Goal: Information Seeking & Learning: Learn about a topic

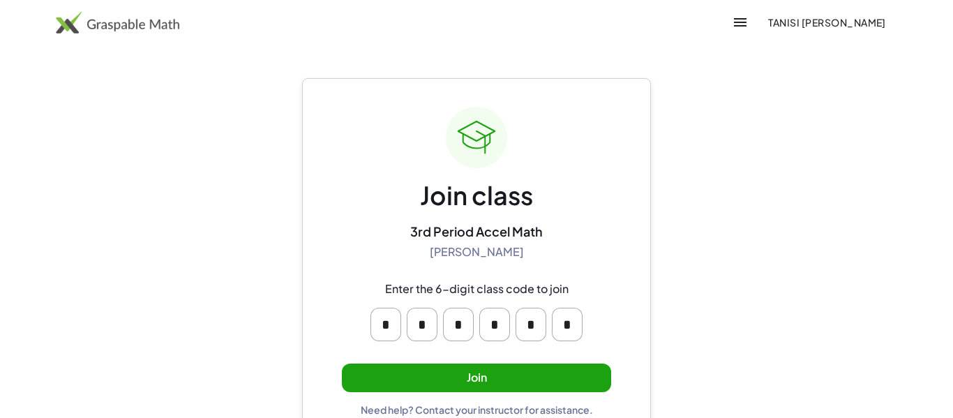
scroll to position [27, 0]
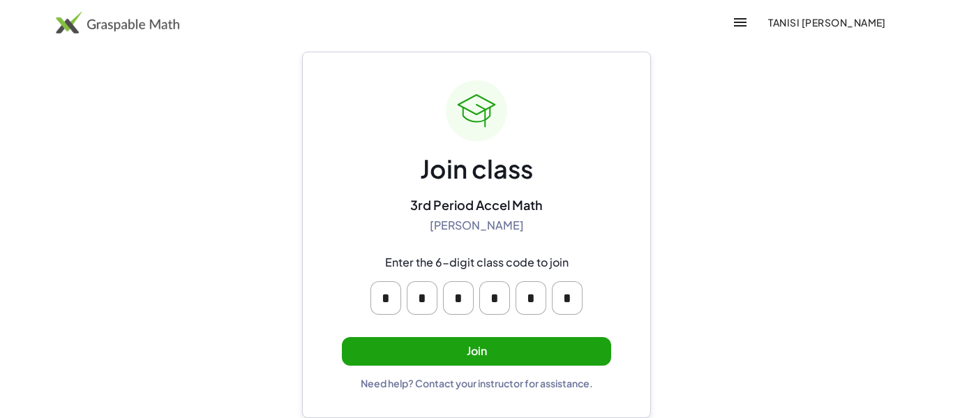
click at [402, 343] on button "Join" at bounding box center [476, 351] width 269 height 29
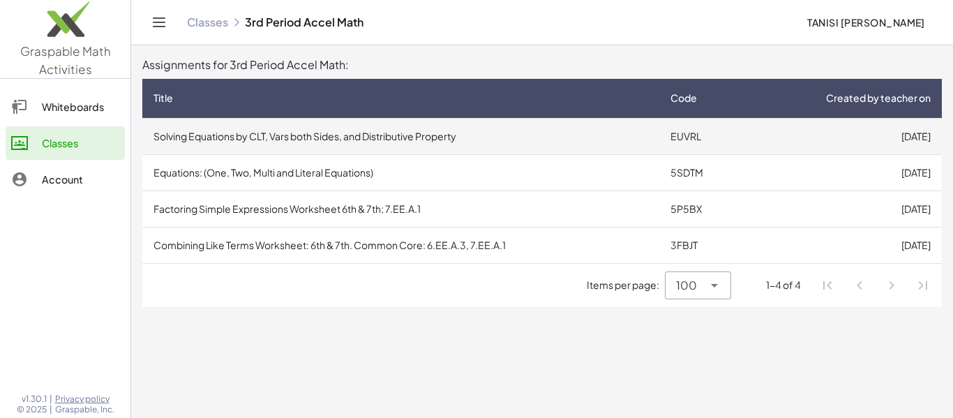
click at [592, 136] on td "Solving Equations by CLT, Vars both Sides, and Distributive Property" at bounding box center [400, 136] width 517 height 36
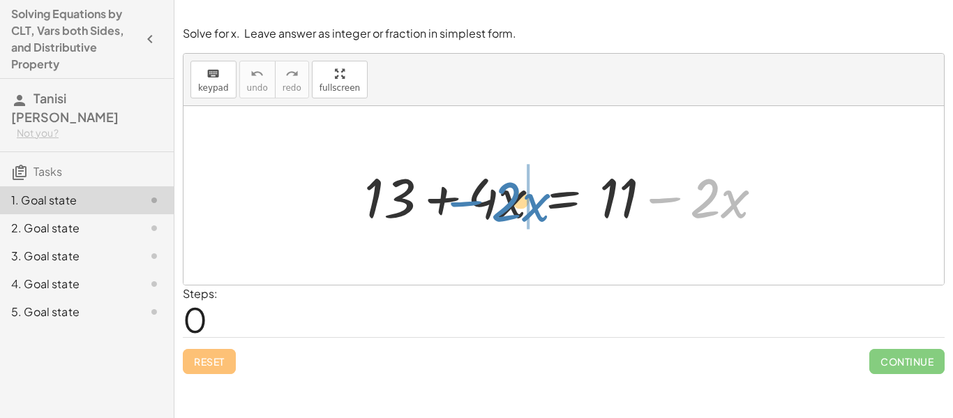
drag, startPoint x: 661, startPoint y: 199, endPoint x: 461, endPoint y: 202, distance: 199.6
click at [461, 202] on div at bounding box center [569, 196] width 424 height 72
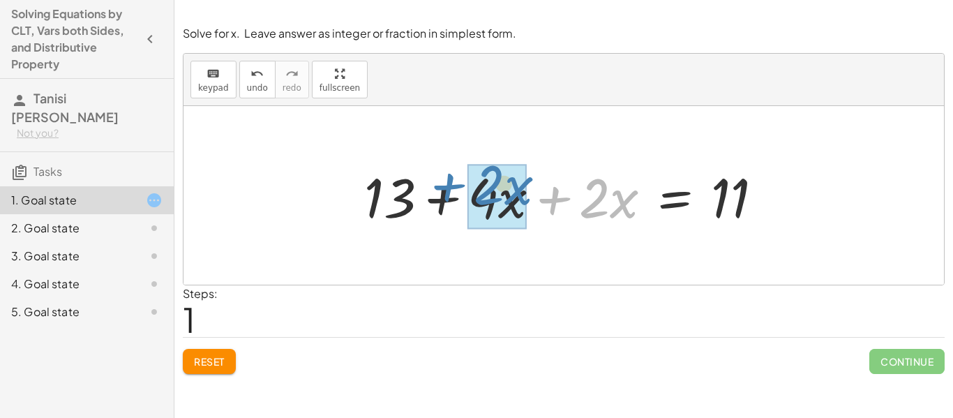
drag, startPoint x: 552, startPoint y: 200, endPoint x: 447, endPoint y: 187, distance: 106.2
click at [447, 187] on div at bounding box center [569, 196] width 424 height 72
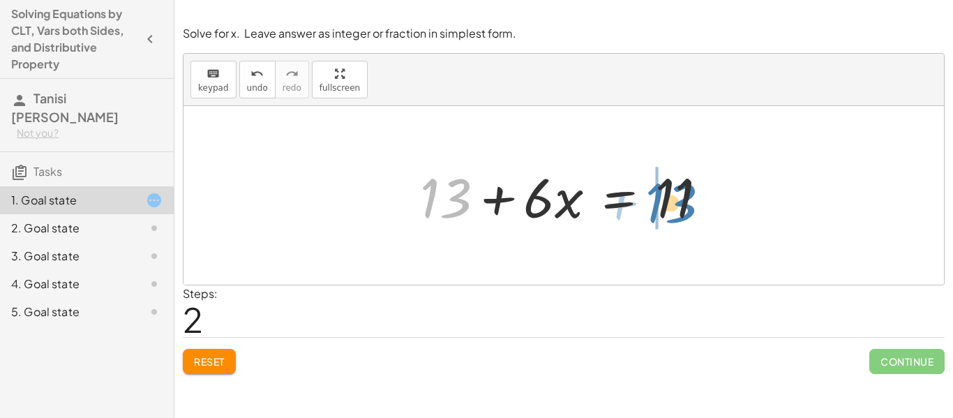
drag, startPoint x: 429, startPoint y: 204, endPoint x: 655, endPoint y: 209, distance: 226.2
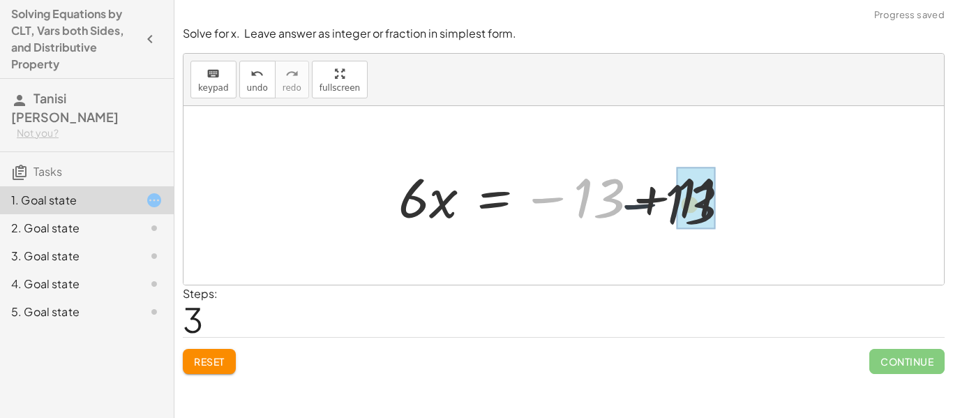
drag, startPoint x: 555, startPoint y: 202, endPoint x: 666, endPoint y: 209, distance: 111.2
click at [666, 209] on div at bounding box center [568, 196] width 355 height 72
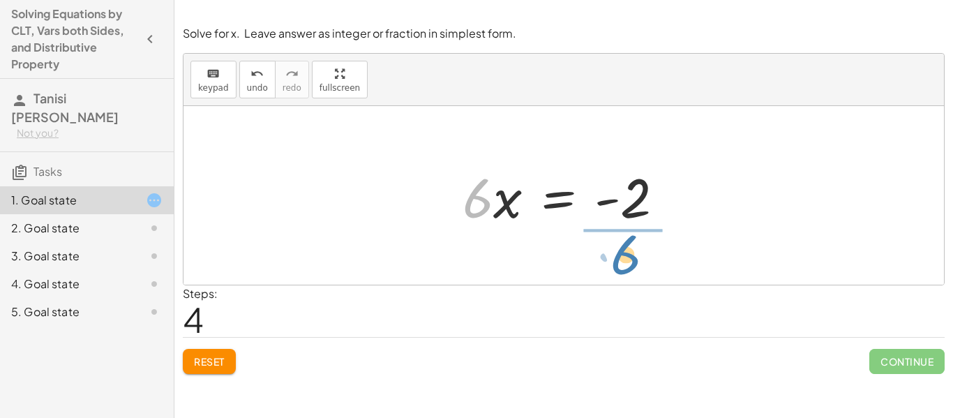
drag, startPoint x: 477, startPoint y: 212, endPoint x: 632, endPoint y: 275, distance: 167.2
click at [632, 275] on div "+ 13 + · 4 · x = + 11 − · 2 · x + 13 + · 4 · x + · 2 · x = 11 + 13 + · 6 · x = …" at bounding box center [564, 195] width 761 height 179
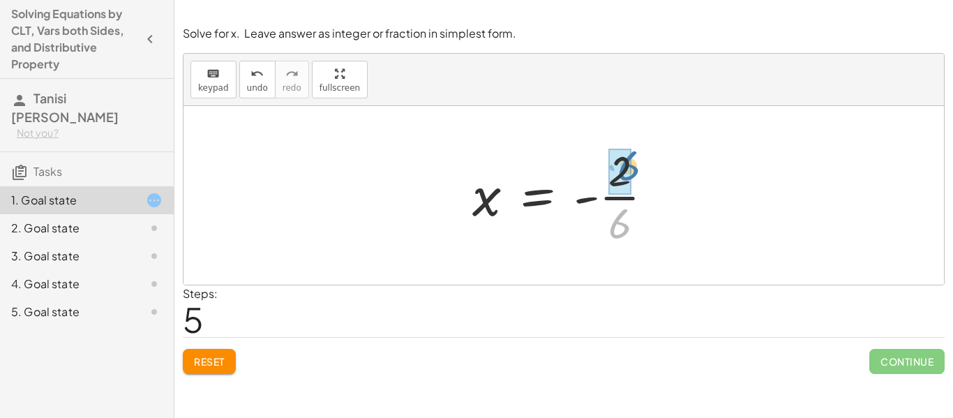
drag, startPoint x: 615, startPoint y: 233, endPoint x: 623, endPoint y: 176, distance: 57.7
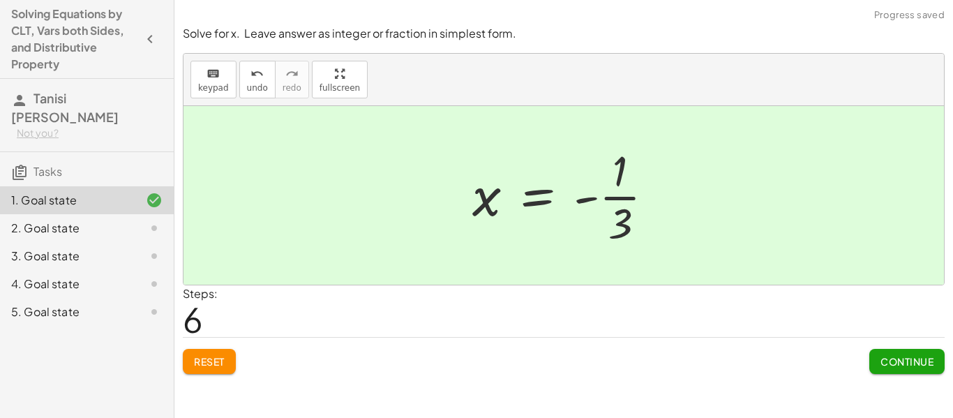
click at [900, 364] on span "Continue" at bounding box center [907, 361] width 53 height 13
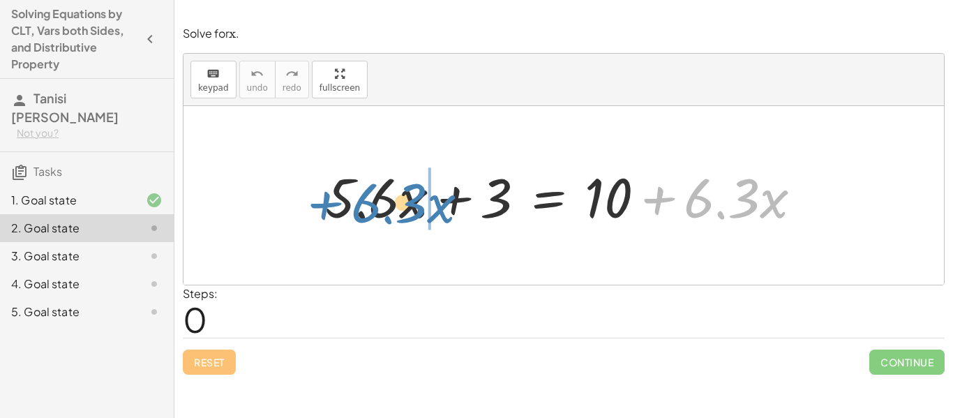
drag, startPoint x: 653, startPoint y: 199, endPoint x: 319, endPoint y: 198, distance: 334.3
click at [319, 198] on div at bounding box center [569, 196] width 502 height 72
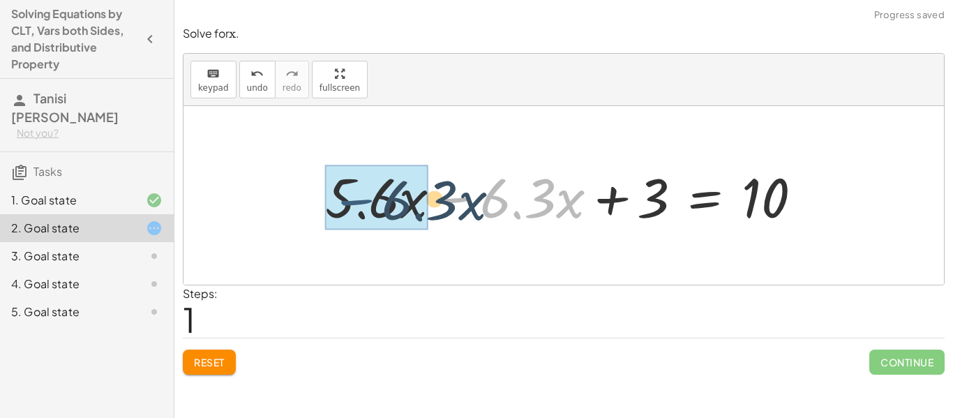
drag, startPoint x: 456, startPoint y: 200, endPoint x: 355, endPoint y: 202, distance: 101.2
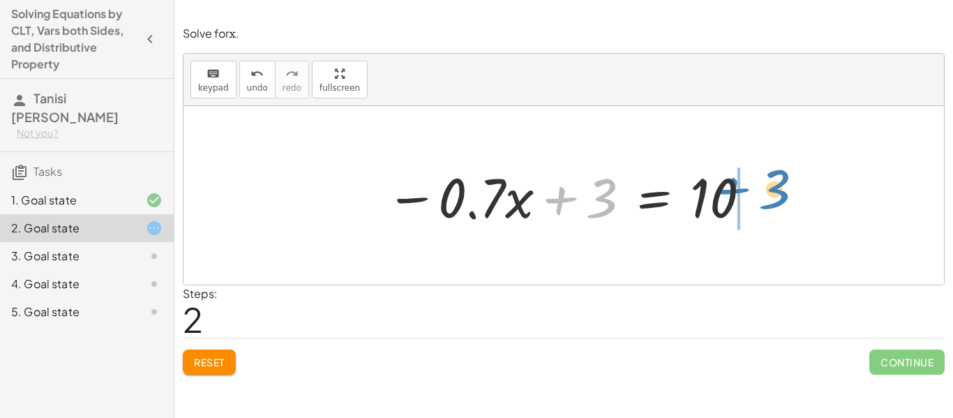
drag, startPoint x: 558, startPoint y: 201, endPoint x: 737, endPoint y: 195, distance: 178.8
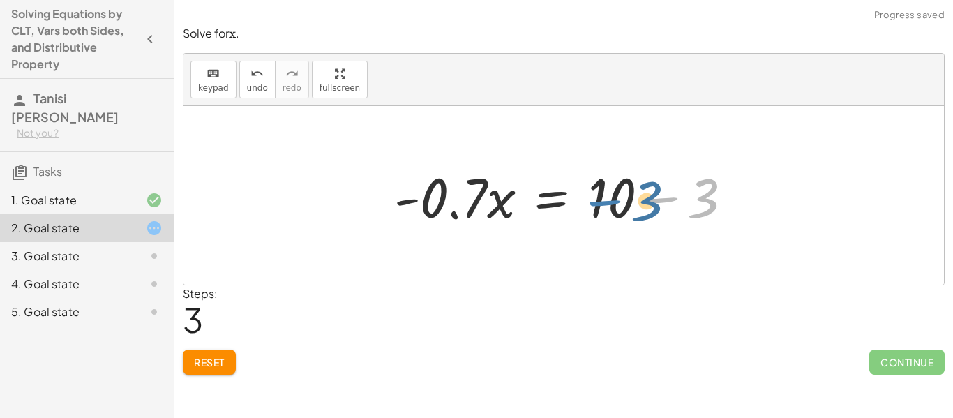
drag, startPoint x: 662, startPoint y: 200, endPoint x: 604, endPoint y: 200, distance: 57.9
click at [604, 200] on div at bounding box center [569, 196] width 364 height 72
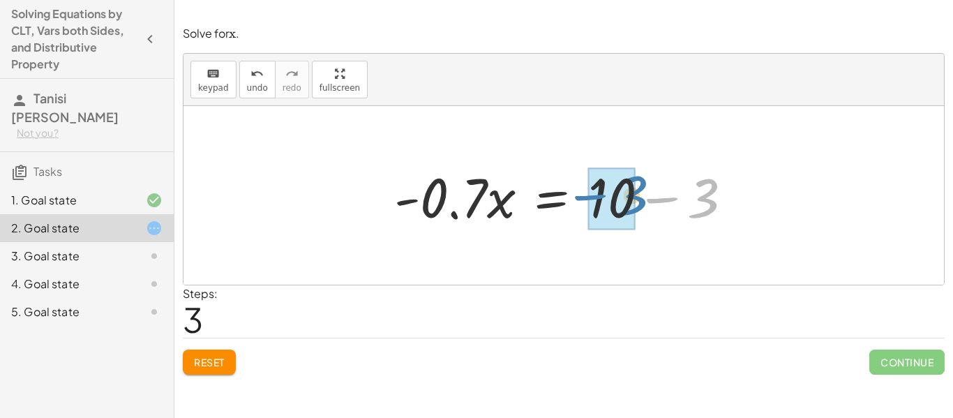
drag, startPoint x: 657, startPoint y: 201, endPoint x: 585, endPoint y: 198, distance: 71.2
click at [585, 198] on div at bounding box center [569, 196] width 364 height 72
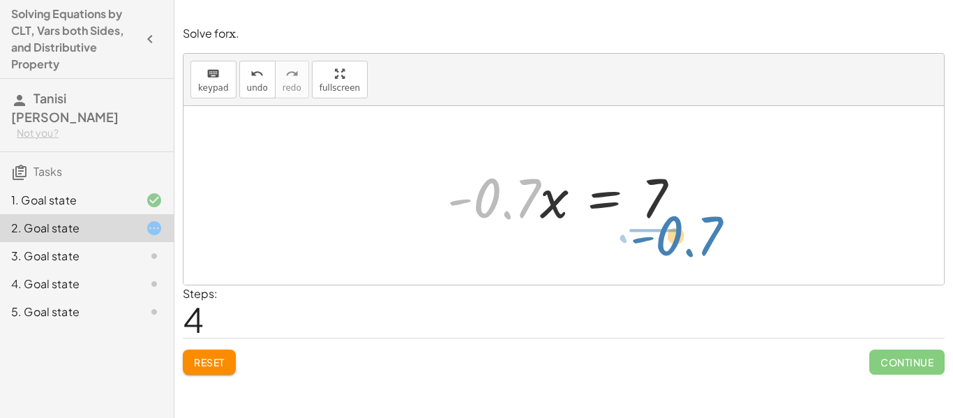
drag, startPoint x: 486, startPoint y: 205, endPoint x: 654, endPoint y: 260, distance: 176.8
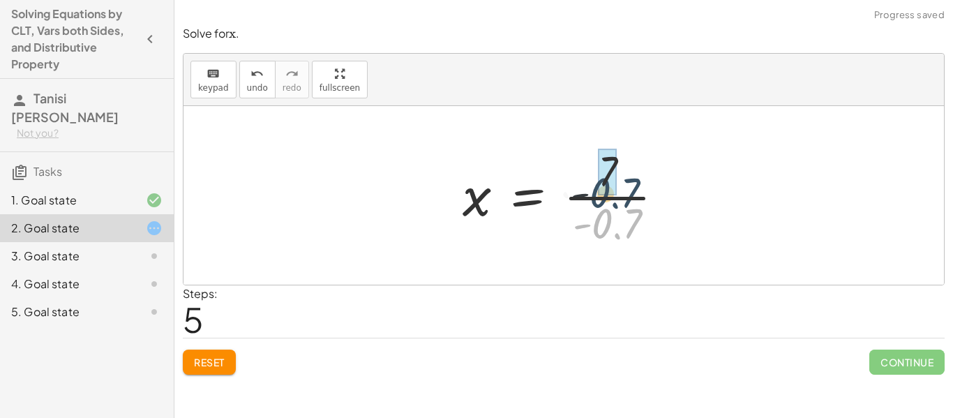
drag, startPoint x: 598, startPoint y: 229, endPoint x: 595, endPoint y: 193, distance: 36.5
click at [595, 193] on div at bounding box center [569, 195] width 227 height 107
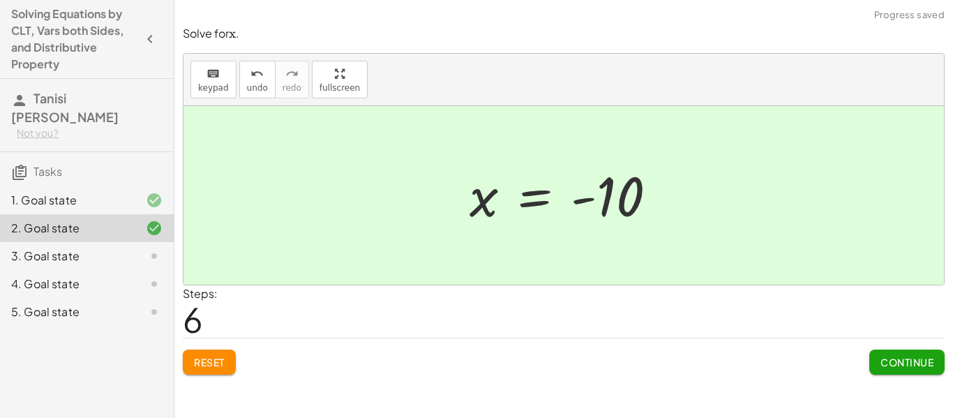
click at [909, 370] on button "Continue" at bounding box center [907, 362] width 75 height 25
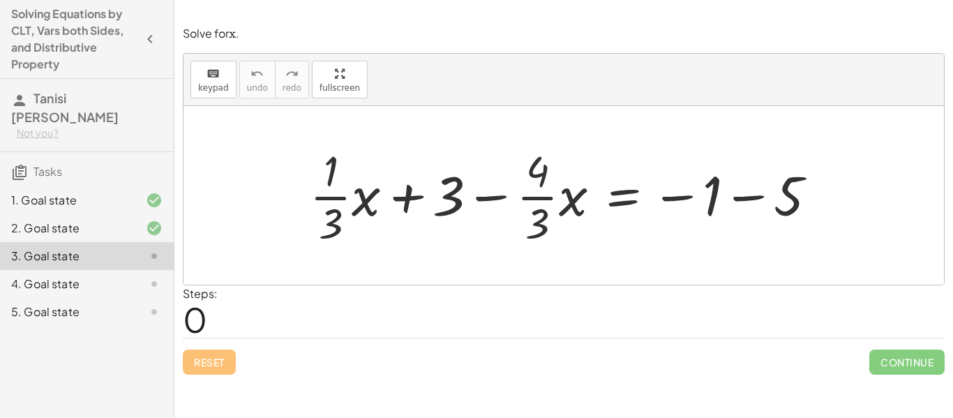
click at [0, 0] on div "Solve for ﻿ x x x ﻿ . keyboard keypad undo undo redo redo fullscreen + · · 1 · …" at bounding box center [0, 0] width 0 height 0
drag, startPoint x: 676, startPoint y: 199, endPoint x: 745, endPoint y: 200, distance: 69.8
click at [745, 200] on div at bounding box center [569, 195] width 532 height 107
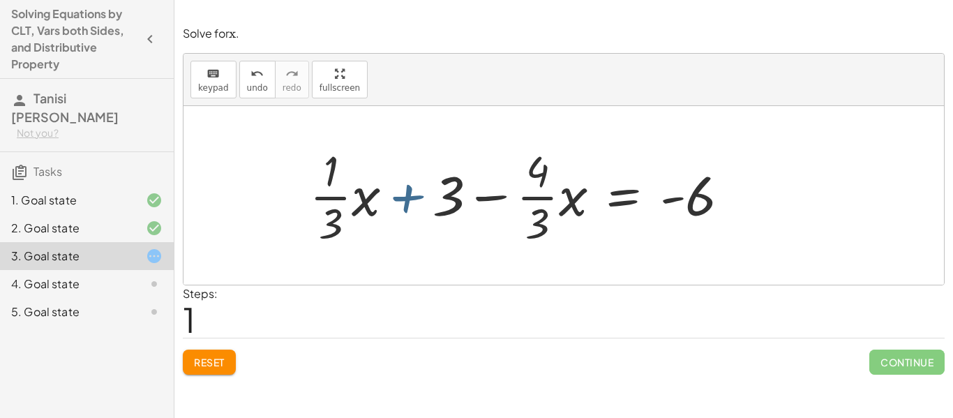
click at [403, 203] on div at bounding box center [525, 195] width 445 height 107
drag, startPoint x: 403, startPoint y: 198, endPoint x: 677, endPoint y: 205, distance: 273.6
click at [677, 205] on div at bounding box center [525, 195] width 445 height 107
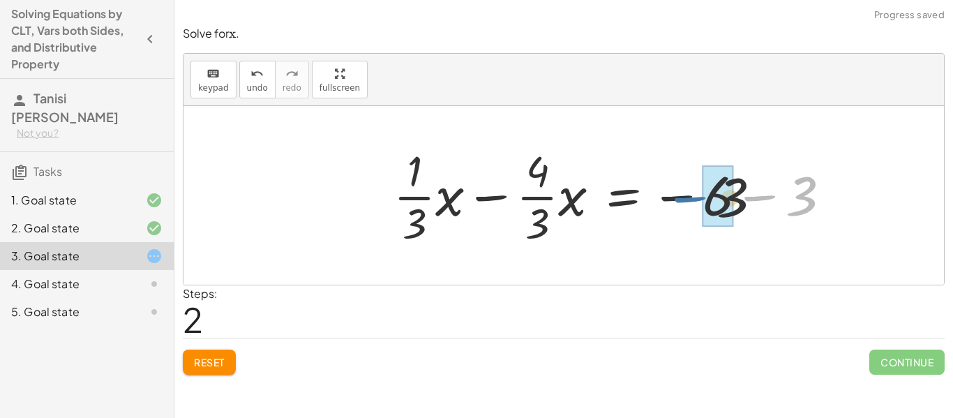
drag, startPoint x: 749, startPoint y: 195, endPoint x: 674, endPoint y: 197, distance: 74.7
click at [674, 197] on div at bounding box center [618, 195] width 462 height 107
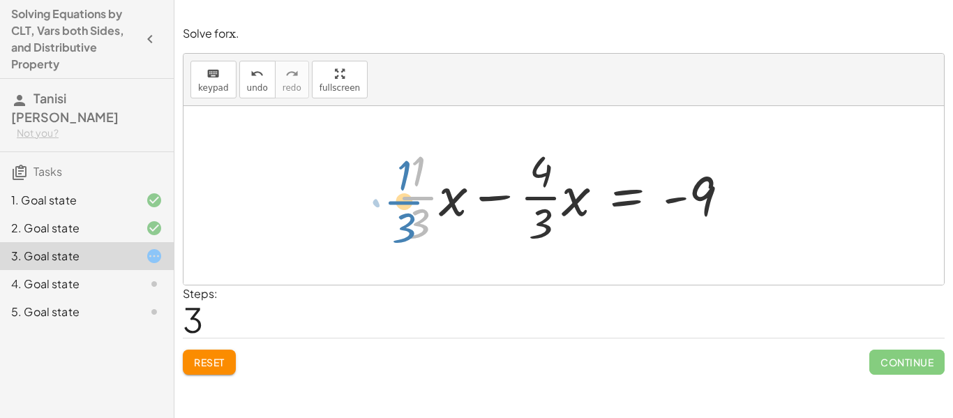
drag, startPoint x: 415, startPoint y: 202, endPoint x: 408, endPoint y: 204, distance: 7.1
click at [408, 204] on div at bounding box center [568, 195] width 357 height 107
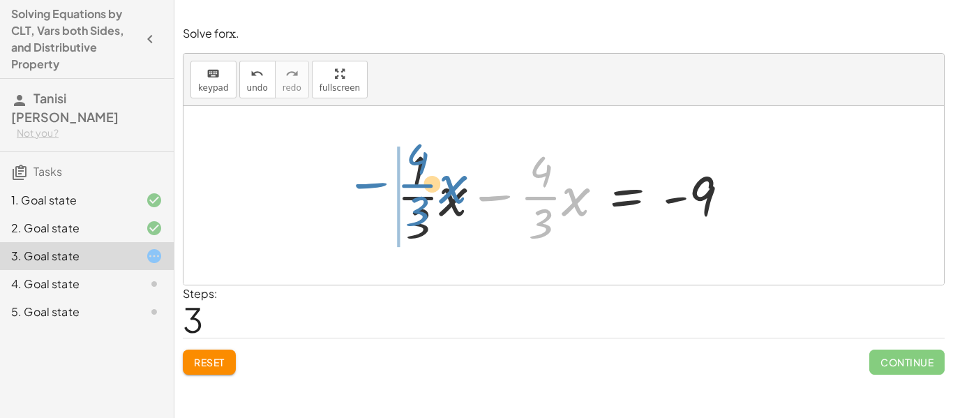
drag, startPoint x: 486, startPoint y: 200, endPoint x: 363, endPoint y: 188, distance: 124.2
click at [363, 188] on div "+ · · 1 · 3 · x + 3 − · · 4 · 3 · x = − 1 − 5 + · · 1 · 3 · x + 3 − · · 4 · 3 ·…" at bounding box center [564, 195] width 761 height 179
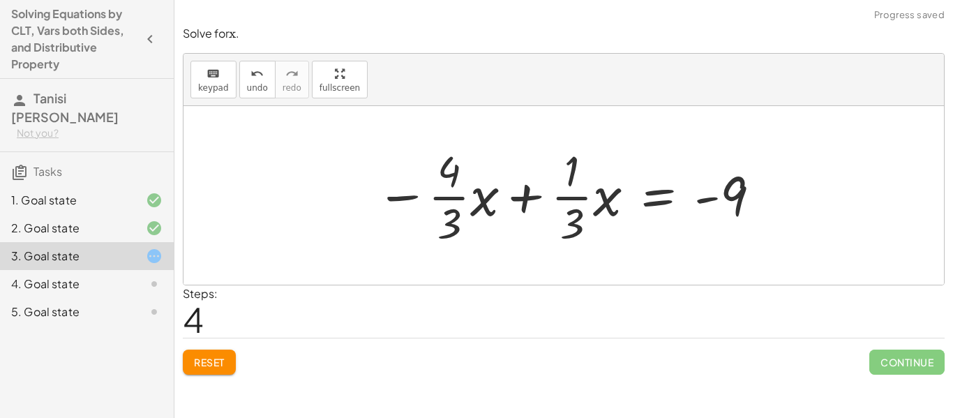
click at [202, 368] on button "Reset" at bounding box center [209, 362] width 53 height 25
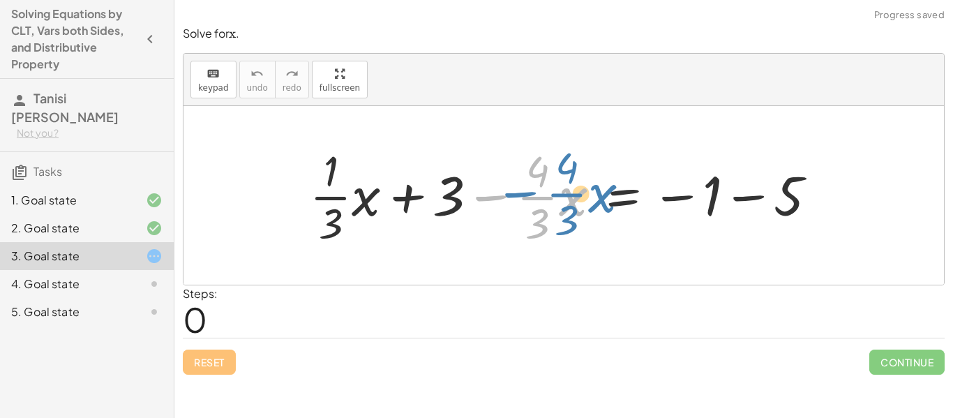
drag, startPoint x: 484, startPoint y: 196, endPoint x: 498, endPoint y: 191, distance: 15.0
click at [498, 191] on div at bounding box center [569, 195] width 532 height 107
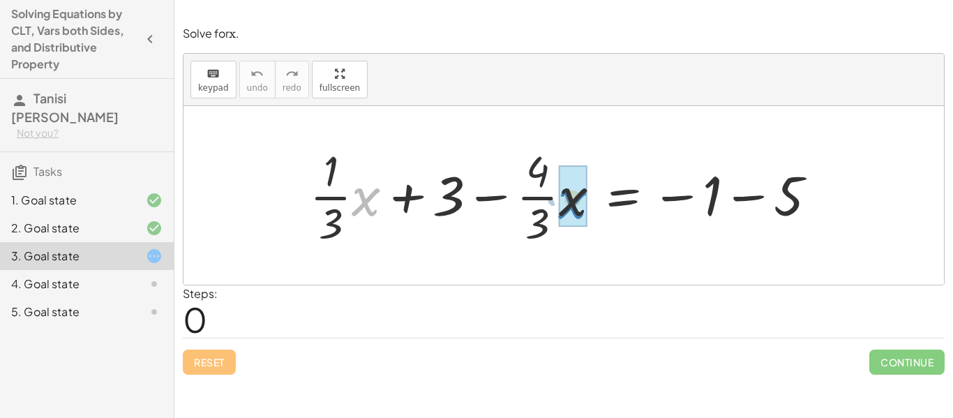
drag, startPoint x: 361, startPoint y: 204, endPoint x: 568, endPoint y: 207, distance: 206.6
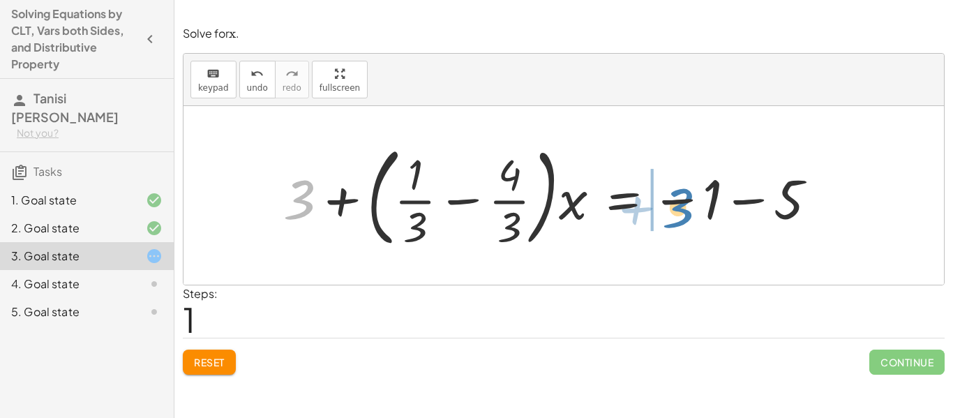
drag, startPoint x: 305, startPoint y: 202, endPoint x: 684, endPoint y: 209, distance: 379.0
click at [684, 209] on div at bounding box center [555, 195] width 559 height 116
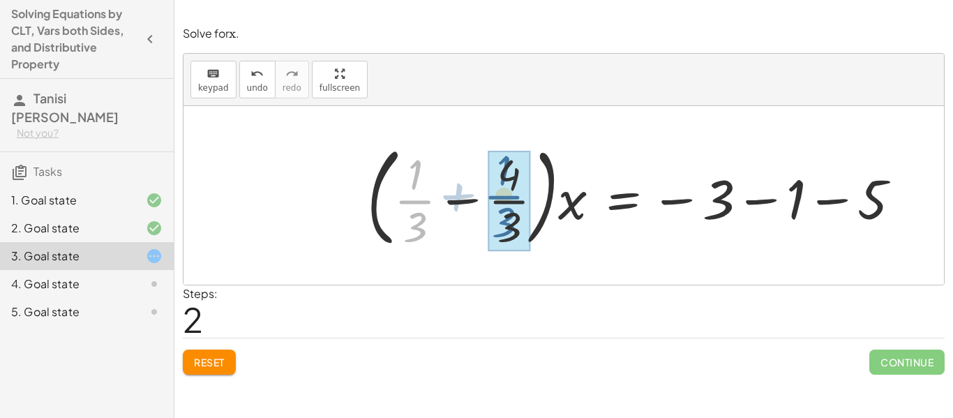
drag, startPoint x: 411, startPoint y: 191, endPoint x: 518, endPoint y: 191, distance: 106.8
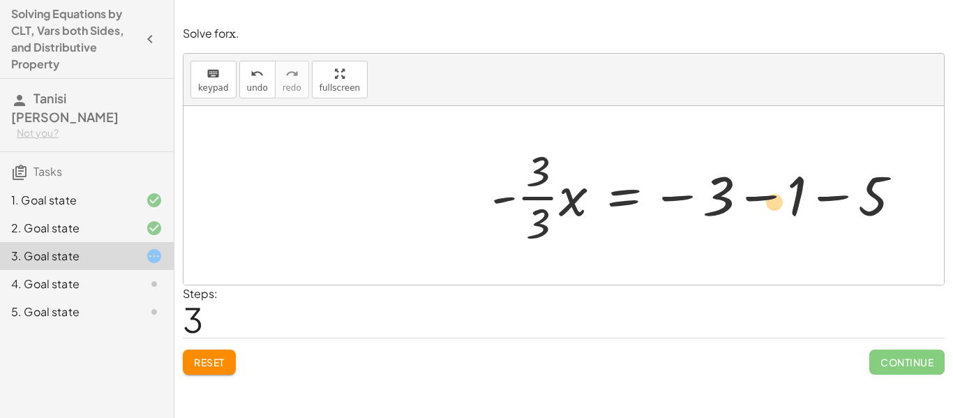
drag, startPoint x: 671, startPoint y: 202, endPoint x: 725, endPoint y: 209, distance: 54.9
click at [725, 209] on div at bounding box center [701, 195] width 435 height 107
drag, startPoint x: 686, startPoint y: 200, endPoint x: 743, endPoint y: 201, distance: 57.2
click at [743, 201] on div at bounding box center [701, 195] width 435 height 107
drag, startPoint x: 673, startPoint y: 199, endPoint x: 752, endPoint y: 198, distance: 78.9
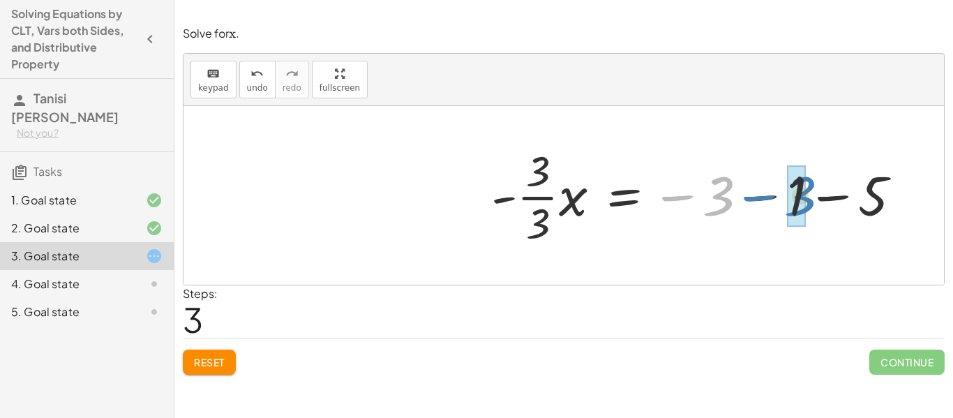
click at [752, 198] on div at bounding box center [701, 195] width 435 height 107
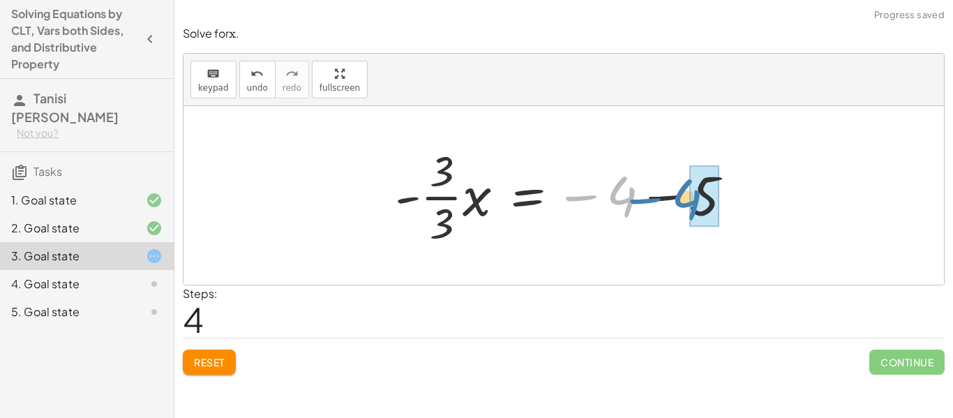
drag, startPoint x: 574, startPoint y: 197, endPoint x: 639, endPoint y: 200, distance: 64.3
click at [639, 200] on div at bounding box center [569, 195] width 363 height 107
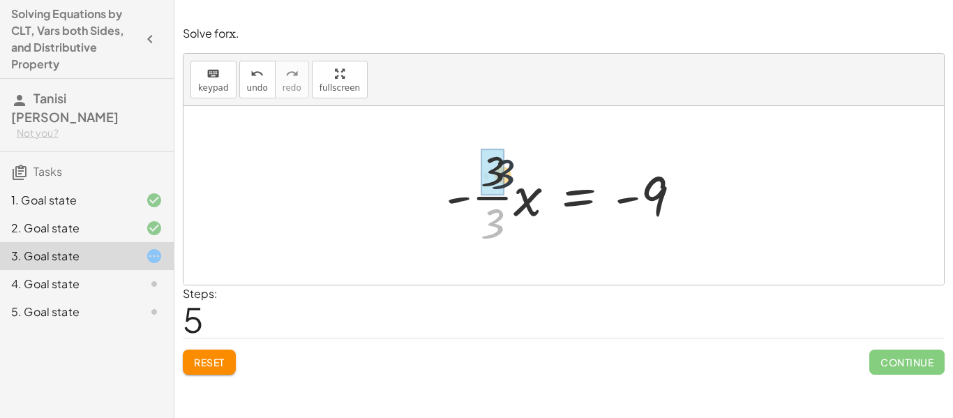
drag, startPoint x: 496, startPoint y: 232, endPoint x: 498, endPoint y: 174, distance: 58.7
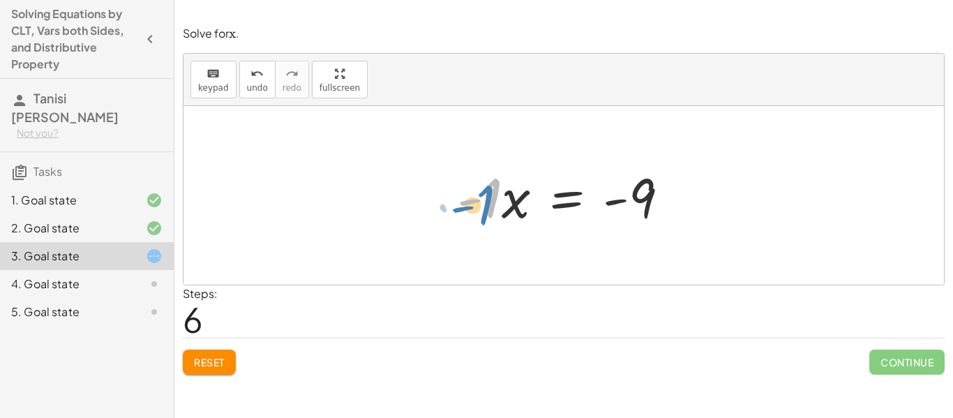
click at [484, 214] on div at bounding box center [568, 196] width 237 height 72
click at [478, 205] on div at bounding box center [568, 196] width 237 height 72
drag, startPoint x: 488, startPoint y: 208, endPoint x: 483, endPoint y: 213, distance: 7.4
click at [483, 213] on div at bounding box center [568, 196] width 237 height 72
click at [476, 206] on div at bounding box center [568, 196] width 237 height 72
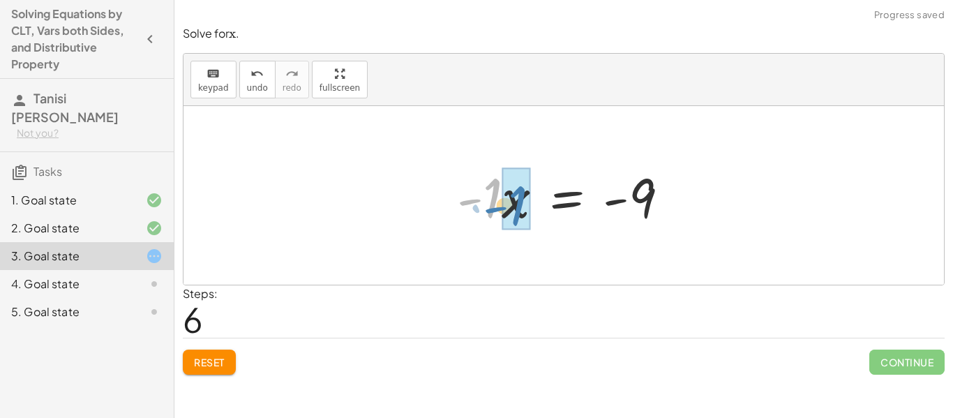
drag, startPoint x: 472, startPoint y: 201, endPoint x: 498, endPoint y: 209, distance: 26.9
click at [498, 209] on div at bounding box center [568, 196] width 237 height 72
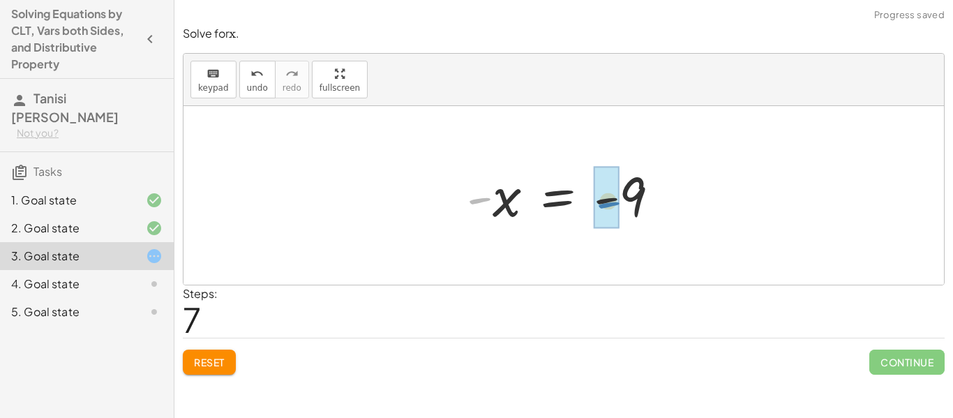
drag, startPoint x: 476, startPoint y: 203, endPoint x: 605, endPoint y: 207, distance: 129.2
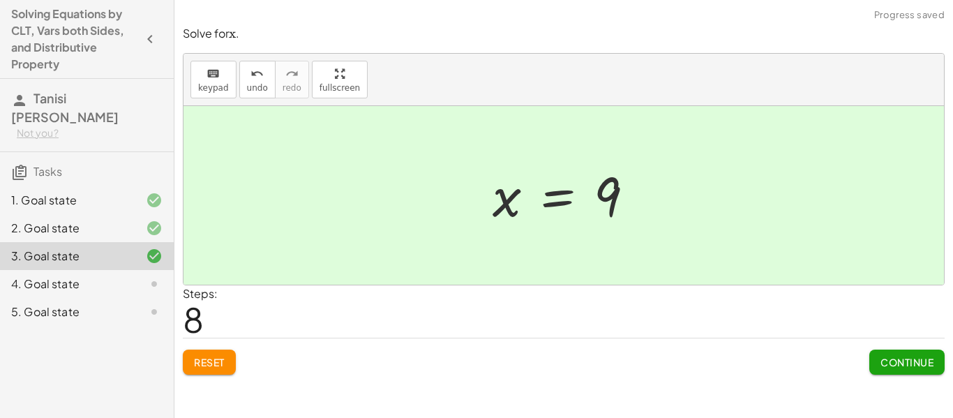
click at [895, 363] on span "Continue" at bounding box center [907, 362] width 53 height 13
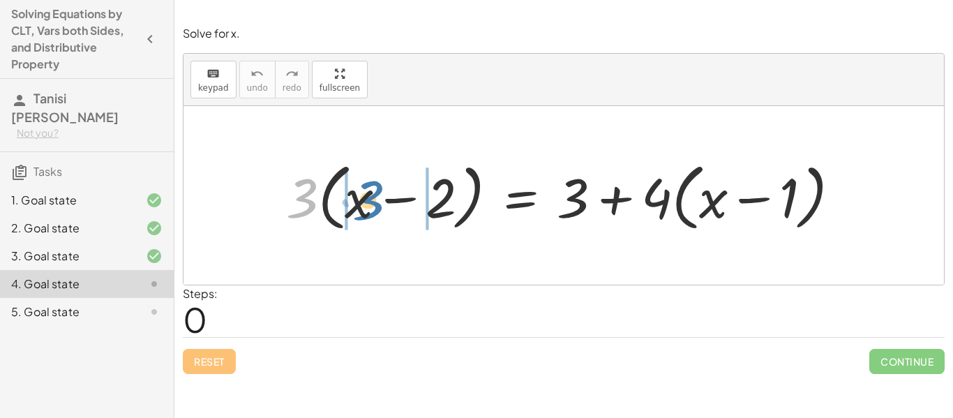
drag, startPoint x: 297, startPoint y: 206, endPoint x: 363, endPoint y: 208, distance: 66.3
click at [363, 208] on div at bounding box center [568, 196] width 579 height 80
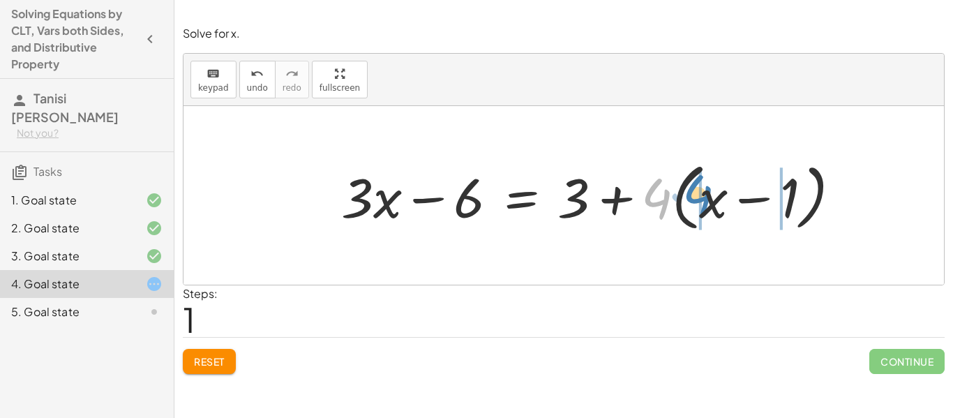
drag, startPoint x: 665, startPoint y: 204, endPoint x: 708, endPoint y: 200, distance: 42.8
click at [708, 200] on div at bounding box center [596, 196] width 525 height 80
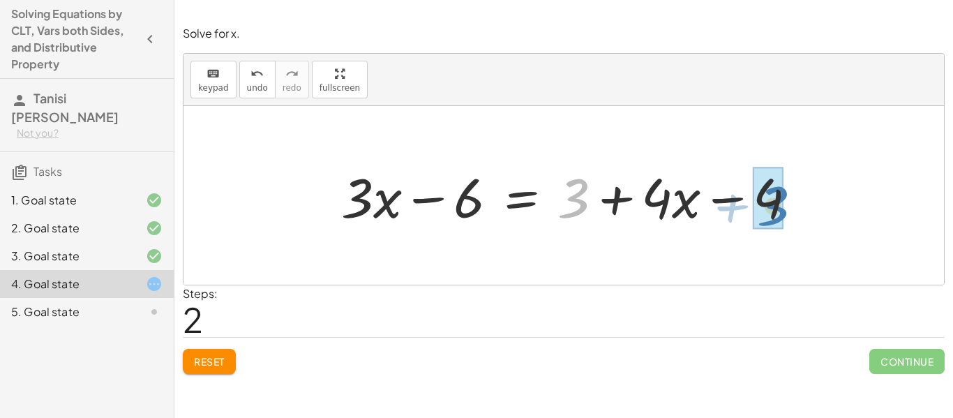
drag, startPoint x: 571, startPoint y: 204, endPoint x: 774, endPoint y: 209, distance: 203.1
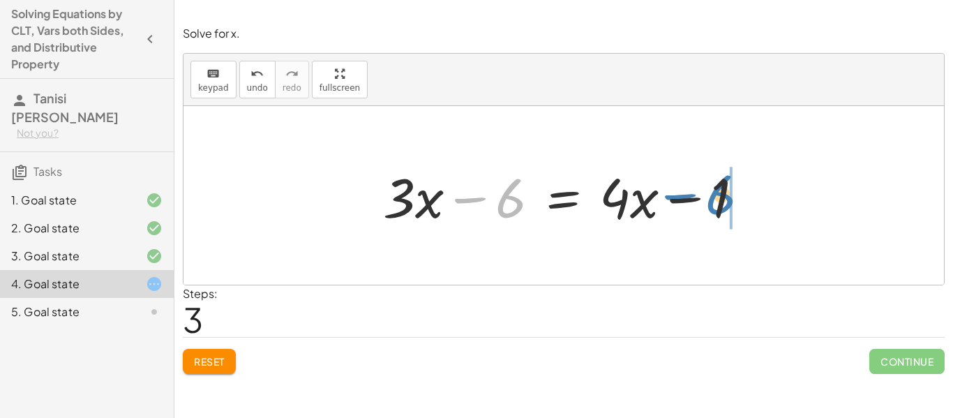
drag, startPoint x: 470, startPoint y: 201, endPoint x: 681, endPoint y: 198, distance: 210.8
click at [681, 198] on div at bounding box center [568, 196] width 385 height 72
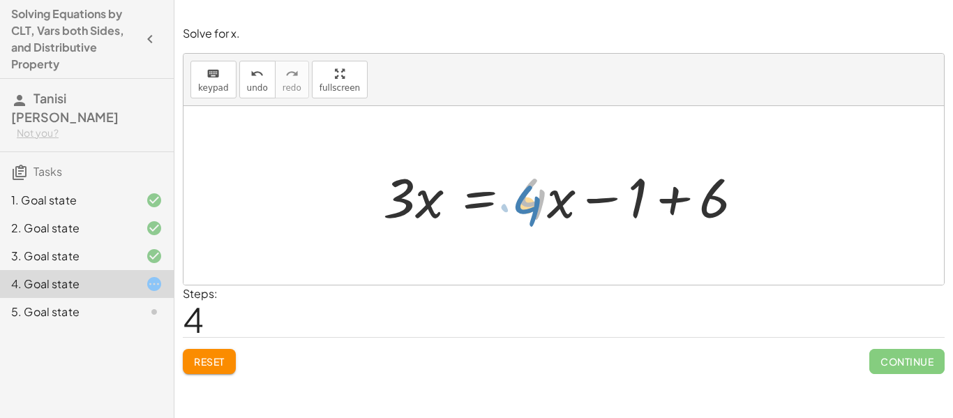
click at [530, 221] on div at bounding box center [568, 196] width 385 height 72
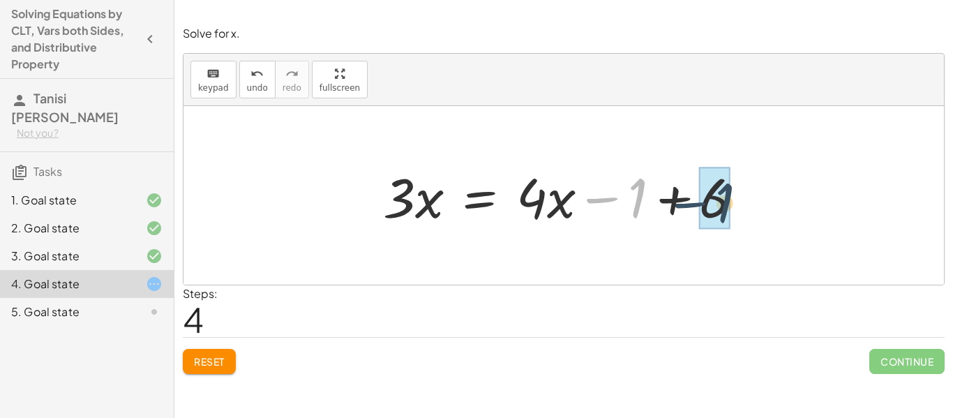
drag, startPoint x: 601, startPoint y: 204, endPoint x: 688, endPoint y: 209, distance: 87.4
click at [688, 209] on div at bounding box center [568, 196] width 385 height 72
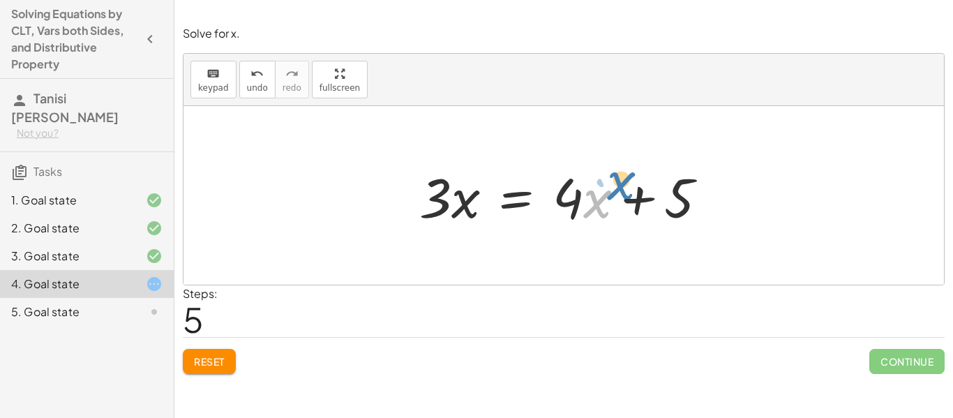
drag, startPoint x: 596, startPoint y: 214, endPoint x: 605, endPoint y: 211, distance: 9.5
click at [605, 211] on div at bounding box center [568, 196] width 313 height 72
click at [571, 207] on div at bounding box center [568, 196] width 313 height 72
click at [584, 207] on div at bounding box center [568, 196] width 313 height 72
click at [192, 360] on button "Reset" at bounding box center [209, 361] width 53 height 25
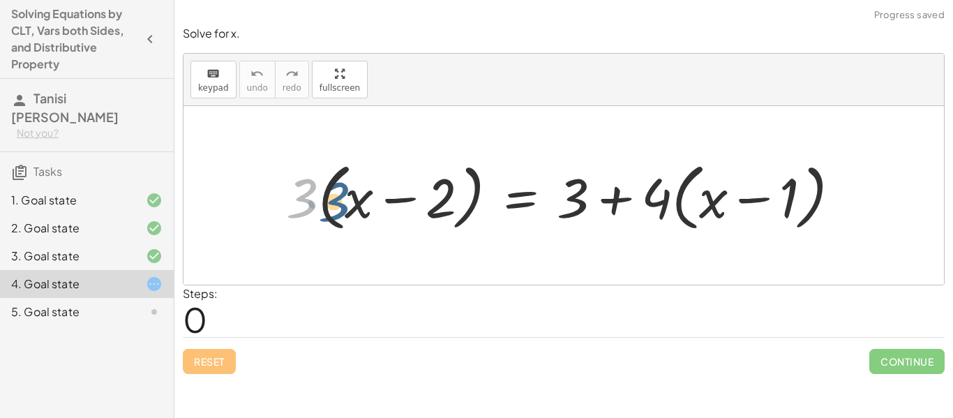
drag, startPoint x: 300, startPoint y: 208, endPoint x: 334, endPoint y: 211, distance: 33.6
click at [334, 211] on div at bounding box center [568, 196] width 579 height 80
drag, startPoint x: 301, startPoint y: 211, endPoint x: 349, endPoint y: 210, distance: 48.2
click at [349, 210] on div at bounding box center [568, 196] width 579 height 80
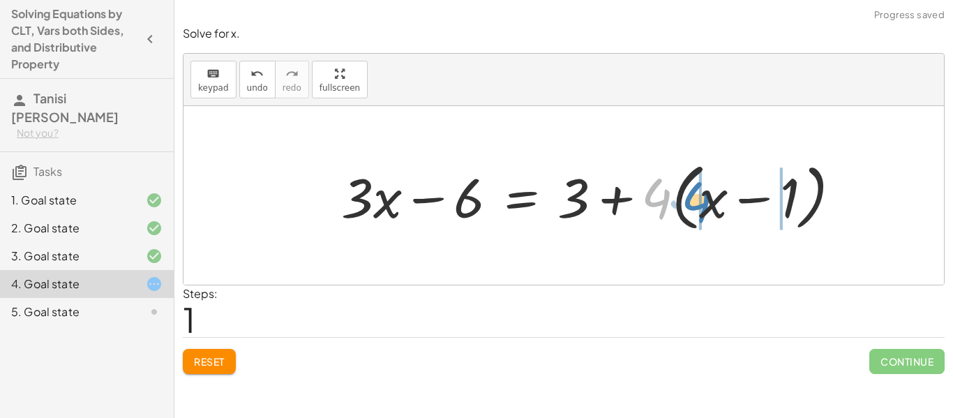
drag, startPoint x: 656, startPoint y: 199, endPoint x: 696, endPoint y: 204, distance: 40.9
click at [696, 204] on div at bounding box center [596, 196] width 525 height 80
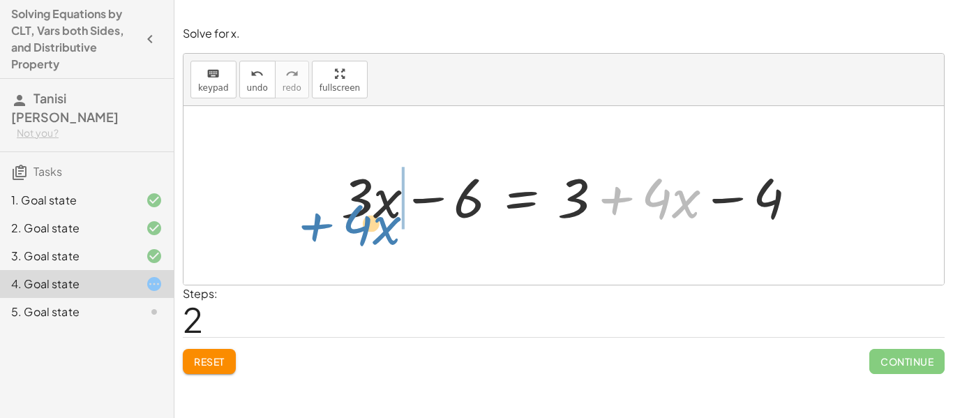
drag, startPoint x: 619, startPoint y: 200, endPoint x: 320, endPoint y: 225, distance: 300.4
click at [320, 225] on div "· 3 · ( + x − 2 ) = + 3 + · 4 · ( + x − 1 ) + · 3 · x − · 3 · 2 = + 3 + · 4 · (…" at bounding box center [569, 195] width 498 height 79
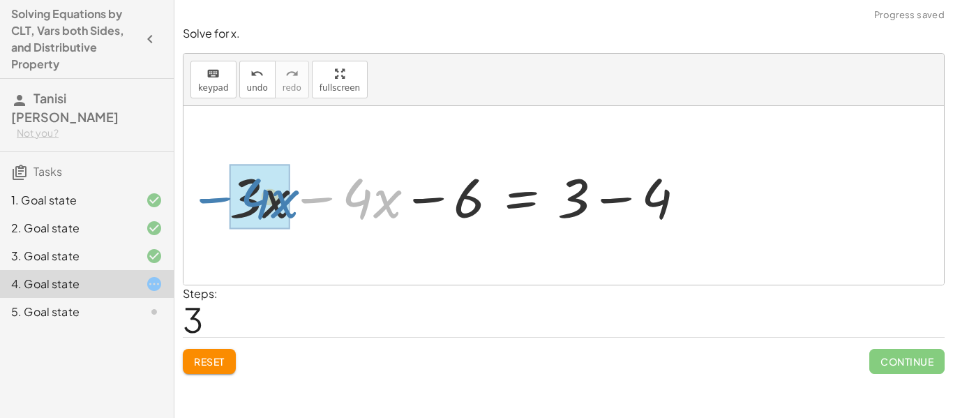
drag, startPoint x: 318, startPoint y: 202, endPoint x: 214, endPoint y: 203, distance: 103.3
click at [214, 203] on div "· 3 · ( + x − 2 ) = + 3 + · 4 · ( + x − 1 ) + · 3 · x − · 3 · 2 = + 3 + · 4 · (…" at bounding box center [458, 195] width 498 height 79
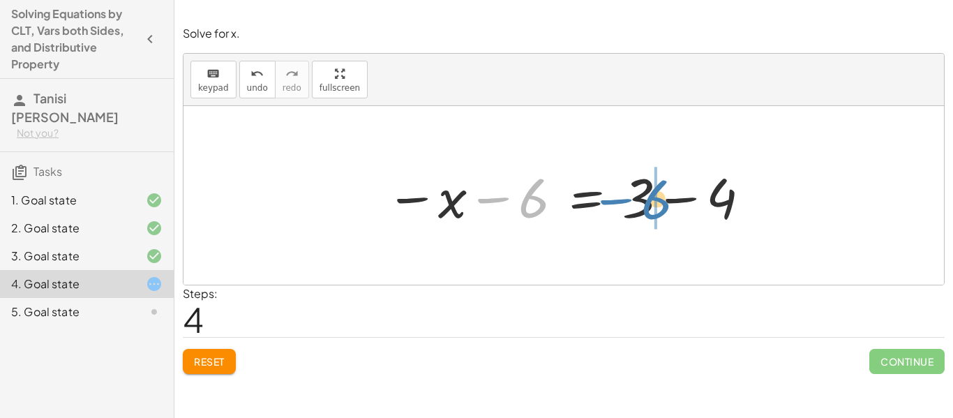
drag, startPoint x: 491, startPoint y: 203, endPoint x: 611, endPoint y: 204, distance: 120.0
click at [611, 204] on div at bounding box center [569, 196] width 380 height 72
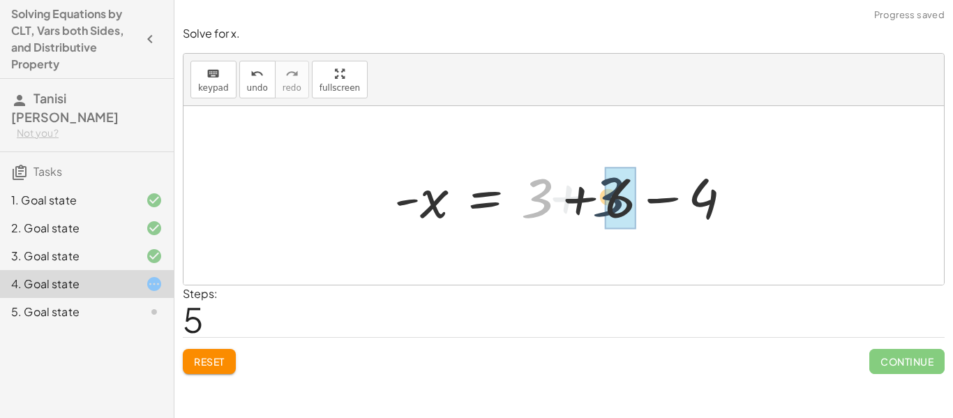
drag, startPoint x: 534, startPoint y: 209, endPoint x: 612, endPoint y: 209, distance: 78.2
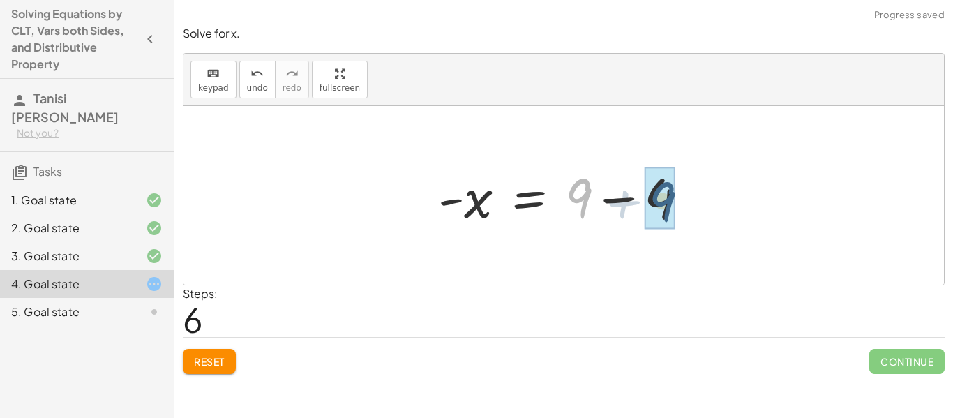
drag, startPoint x: 574, startPoint y: 197, endPoint x: 664, endPoint y: 200, distance: 89.4
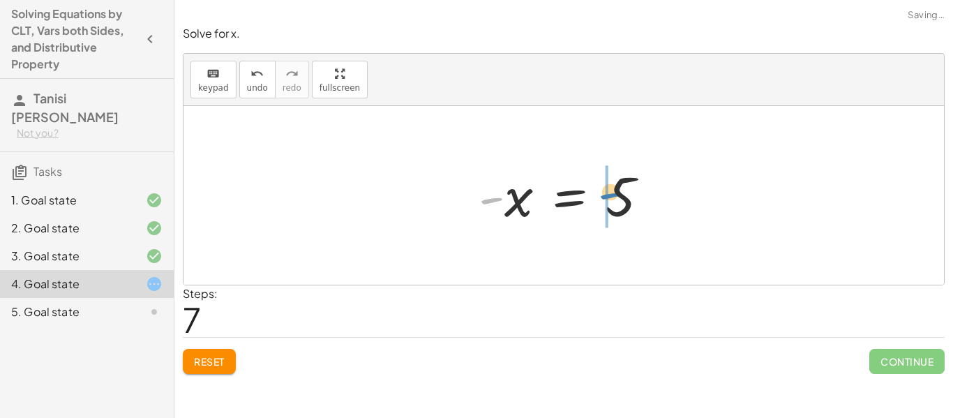
drag, startPoint x: 492, startPoint y: 198, endPoint x: 610, endPoint y: 195, distance: 118.0
click at [610, 195] on div at bounding box center [569, 195] width 195 height 69
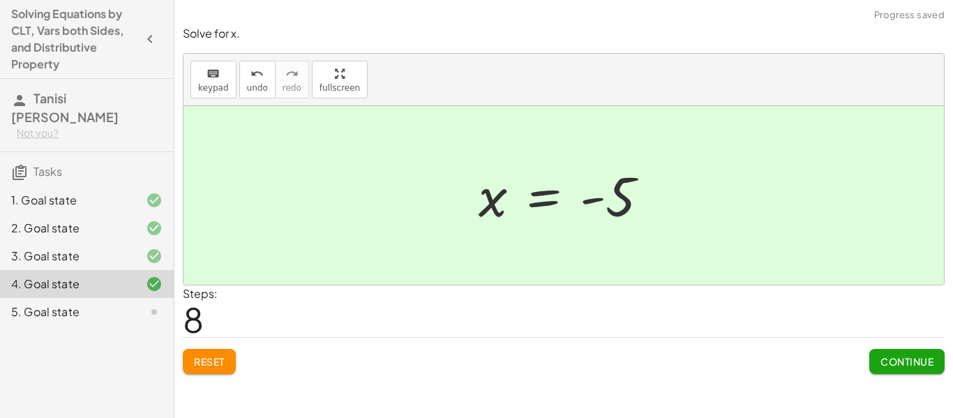
click at [917, 350] on button "Continue" at bounding box center [907, 361] width 75 height 25
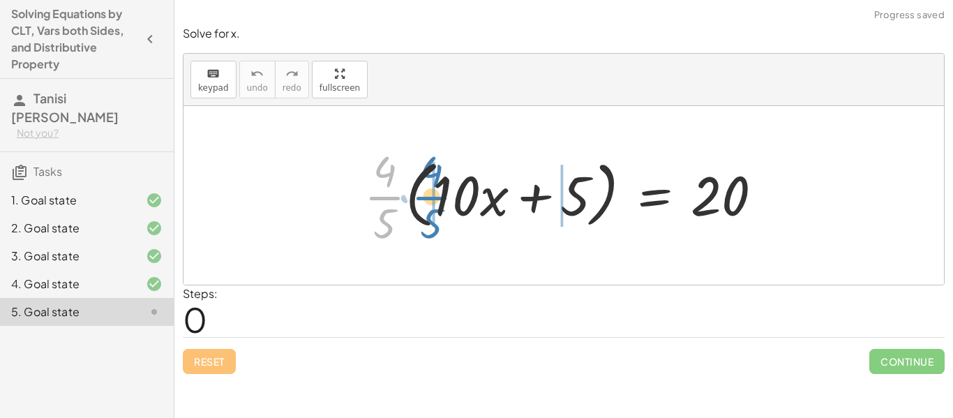
drag, startPoint x: 380, startPoint y: 198, endPoint x: 428, endPoint y: 198, distance: 48.2
click at [428, 198] on div at bounding box center [569, 195] width 424 height 107
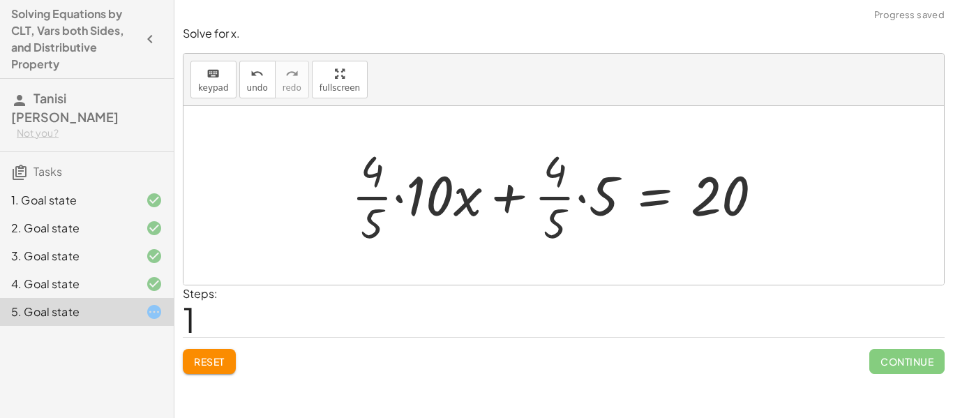
click at [202, 367] on span "Reset" at bounding box center [209, 361] width 31 height 13
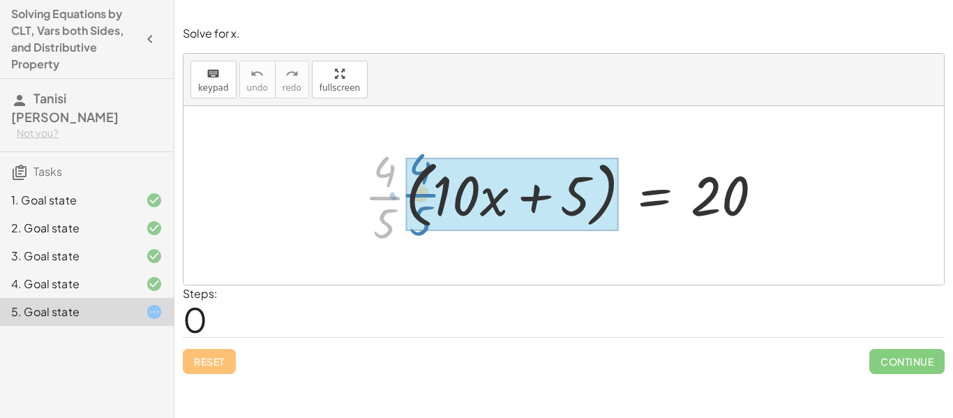
drag, startPoint x: 389, startPoint y: 199, endPoint x: 424, endPoint y: 196, distance: 35.0
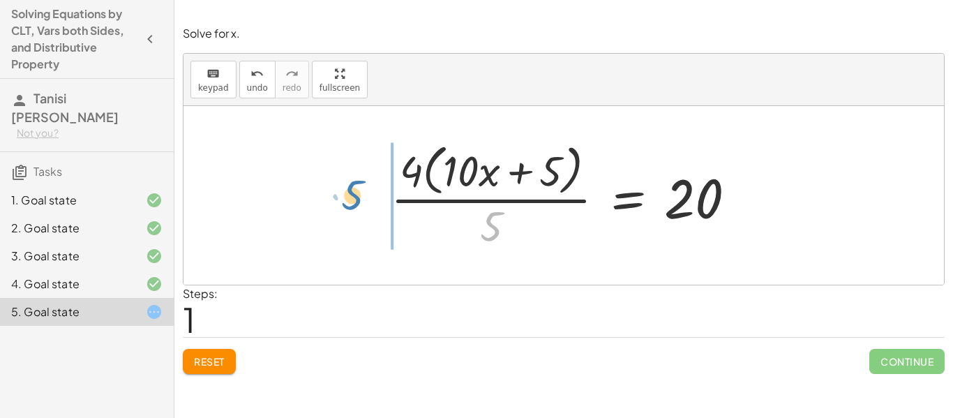
drag, startPoint x: 491, startPoint y: 227, endPoint x: 351, endPoint y: 196, distance: 142.9
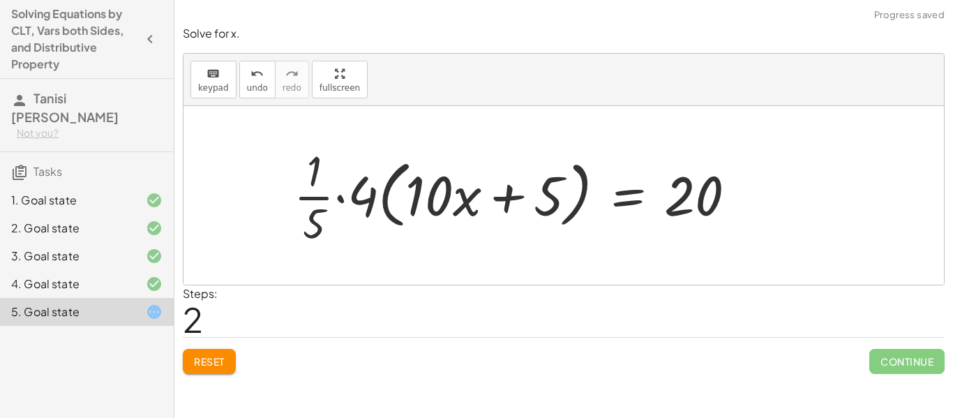
click at [208, 361] on span "Reset" at bounding box center [209, 361] width 31 height 13
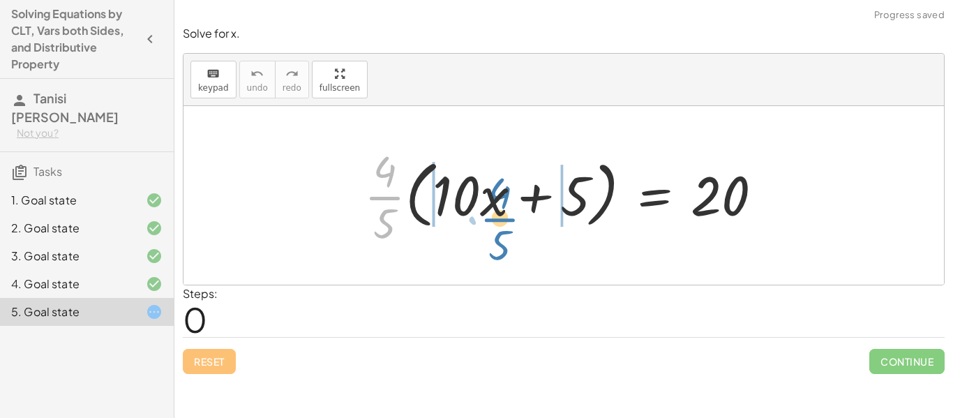
drag, startPoint x: 384, startPoint y: 199, endPoint x: 484, endPoint y: 214, distance: 101.7
click at [484, 214] on div at bounding box center [569, 195] width 424 height 107
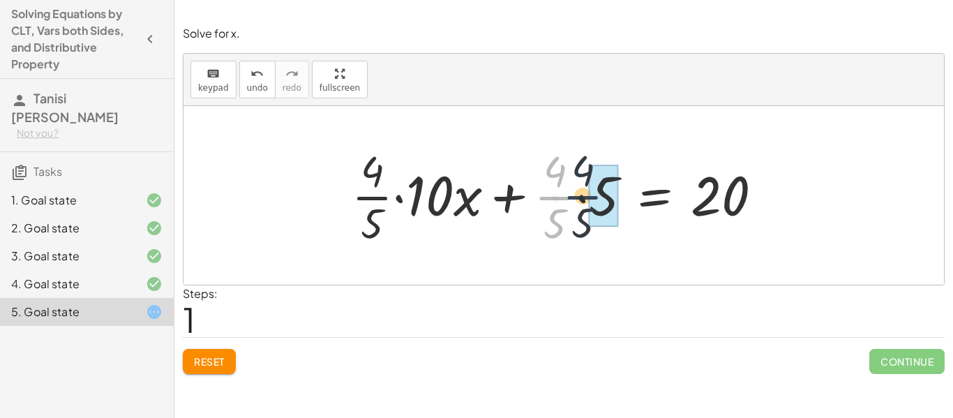
drag, startPoint x: 555, startPoint y: 201, endPoint x: 592, endPoint y: 204, distance: 37.8
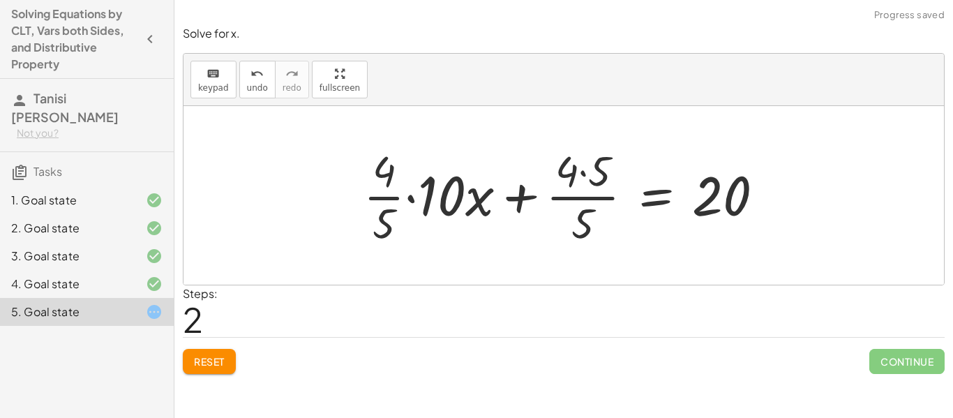
click at [217, 364] on span "Reset" at bounding box center [209, 361] width 31 height 13
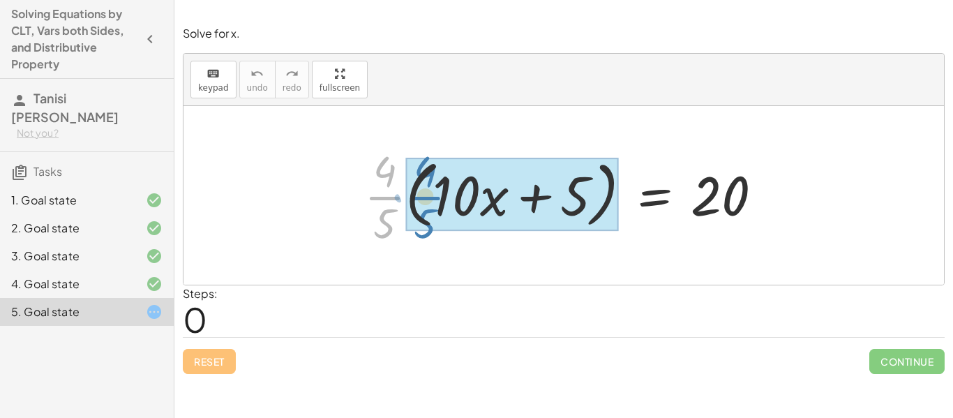
drag, startPoint x: 385, startPoint y: 204, endPoint x: 424, endPoint y: 204, distance: 39.1
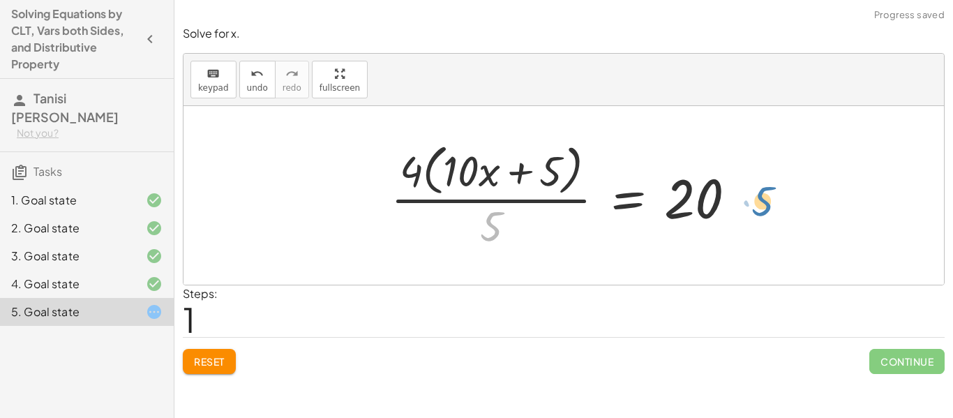
drag, startPoint x: 492, startPoint y: 228, endPoint x: 759, endPoint y: 203, distance: 268.4
drag, startPoint x: 487, startPoint y: 237, endPoint x: 715, endPoint y: 220, distance: 228.9
click at [715, 220] on div at bounding box center [569, 195] width 371 height 114
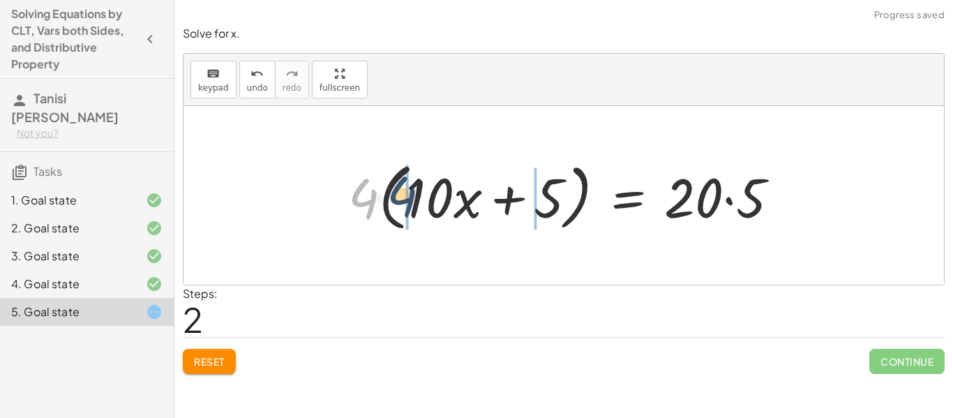
drag, startPoint x: 361, startPoint y: 199, endPoint x: 400, endPoint y: 199, distance: 38.4
click at [400, 199] on div at bounding box center [569, 196] width 456 height 80
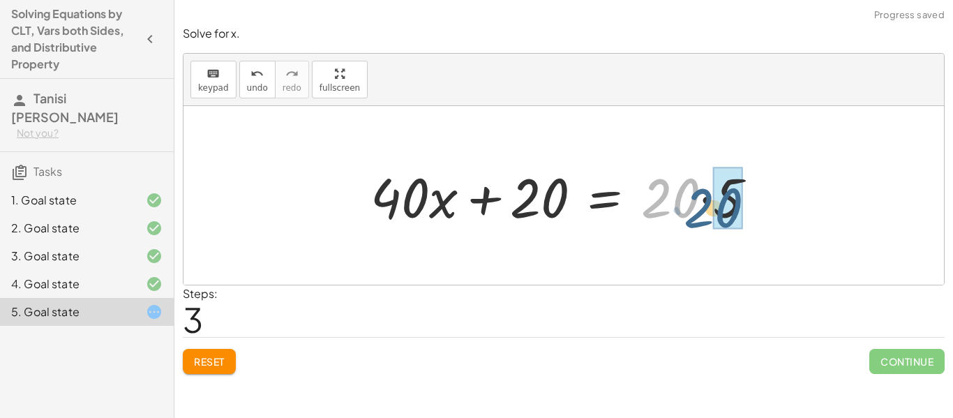
drag, startPoint x: 668, startPoint y: 198, endPoint x: 712, endPoint y: 207, distance: 44.8
click at [712, 207] on div at bounding box center [569, 196] width 410 height 72
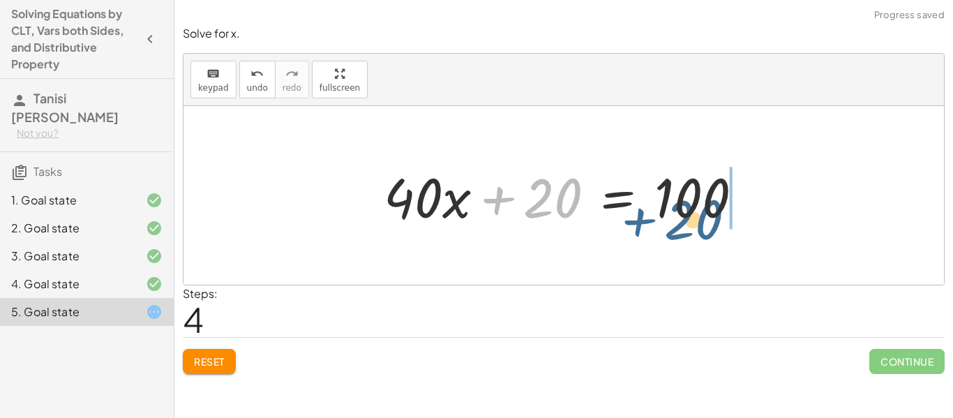
drag, startPoint x: 495, startPoint y: 208, endPoint x: 666, endPoint y: 215, distance: 171.1
click at [666, 215] on div at bounding box center [569, 196] width 384 height 72
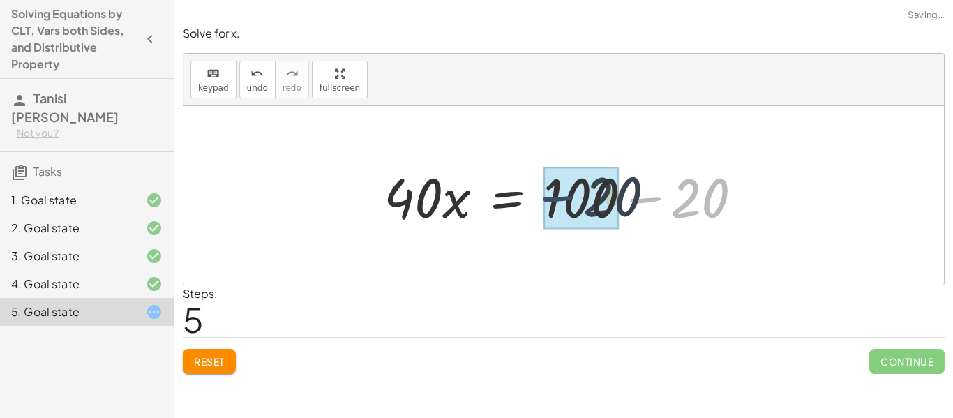
drag, startPoint x: 648, startPoint y: 202, endPoint x: 555, endPoint y: 201, distance: 92.8
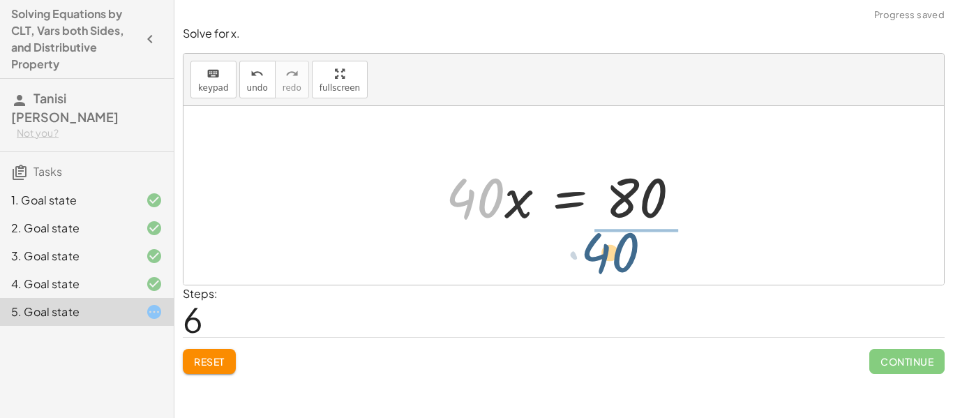
drag, startPoint x: 472, startPoint y: 206, endPoint x: 617, endPoint y: 259, distance: 153.9
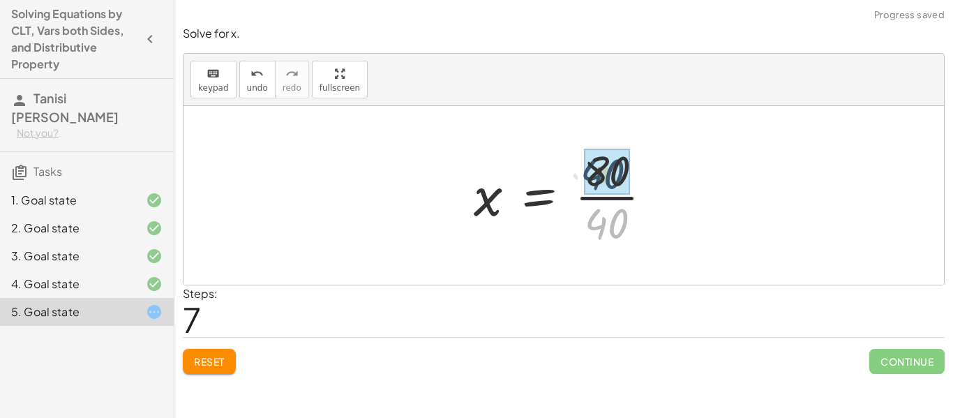
drag, startPoint x: 617, startPoint y: 227, endPoint x: 614, endPoint y: 178, distance: 48.9
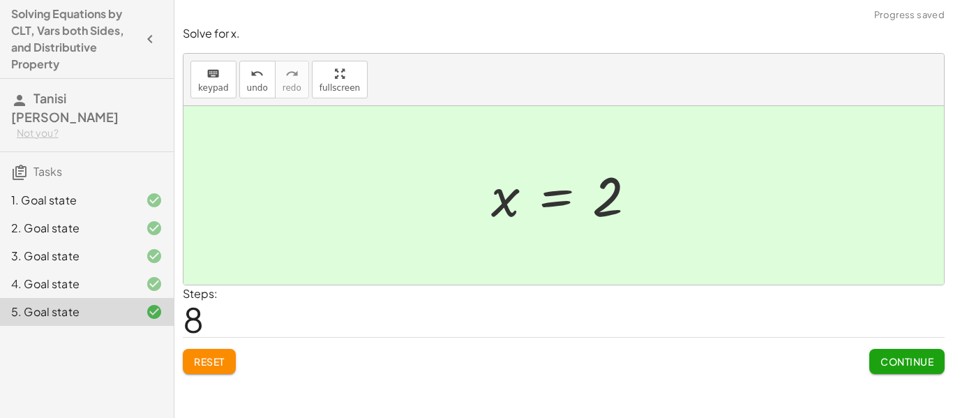
click at [896, 367] on span "Continue" at bounding box center [907, 361] width 53 height 13
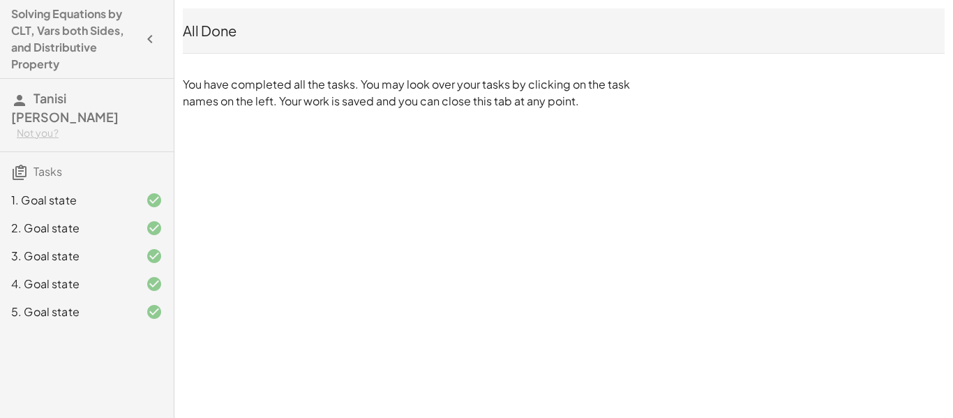
click at [149, 36] on icon "button" at bounding box center [150, 39] width 17 height 17
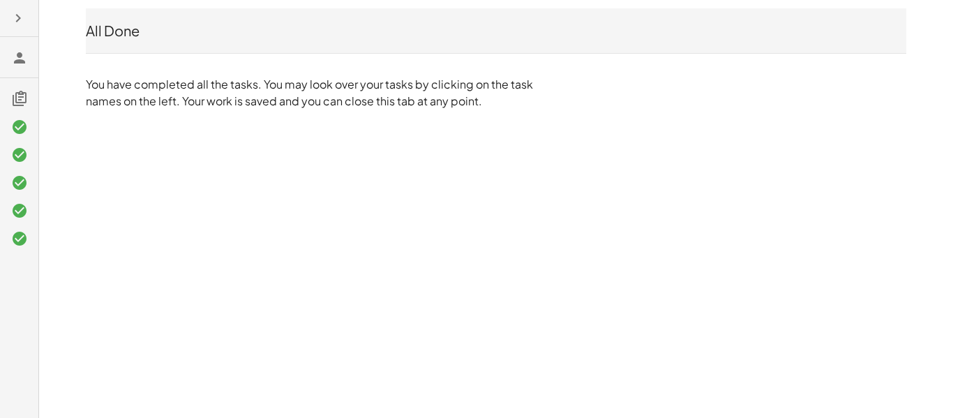
click at [10, 21] on icon "button" at bounding box center [18, 18] width 17 height 17
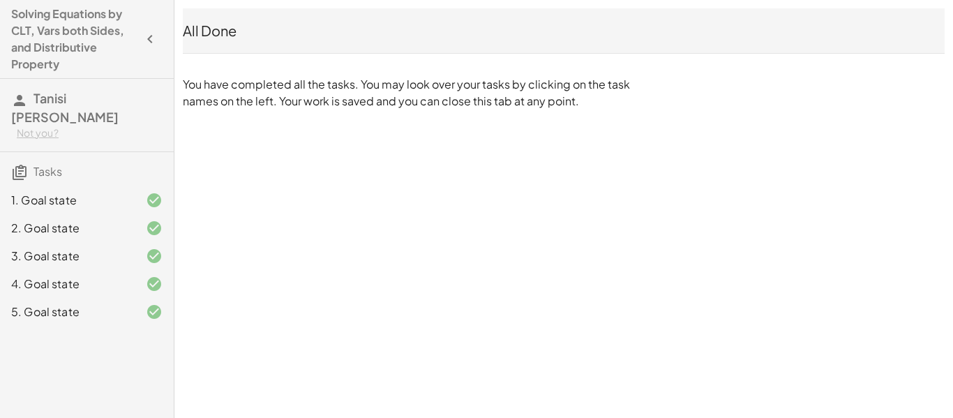
click at [54, 103] on span "Tanisi [PERSON_NAME]" at bounding box center [64, 107] width 107 height 35
click at [52, 96] on span "Tanisi [PERSON_NAME]" at bounding box center [64, 107] width 107 height 35
click at [46, 164] on span "Tasks" at bounding box center [47, 171] width 29 height 15
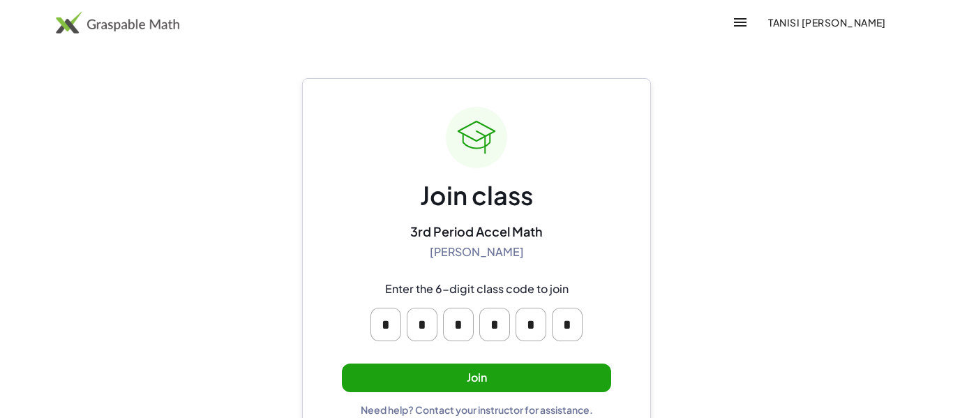
click at [384, 387] on button "Join" at bounding box center [476, 378] width 269 height 29
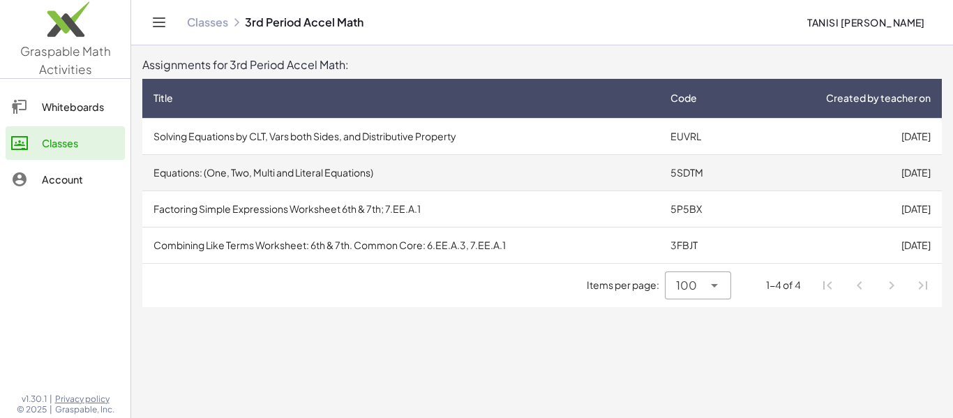
click at [525, 183] on td "Equations: (One, Two, Multi and Literal Equations)" at bounding box center [400, 172] width 517 height 36
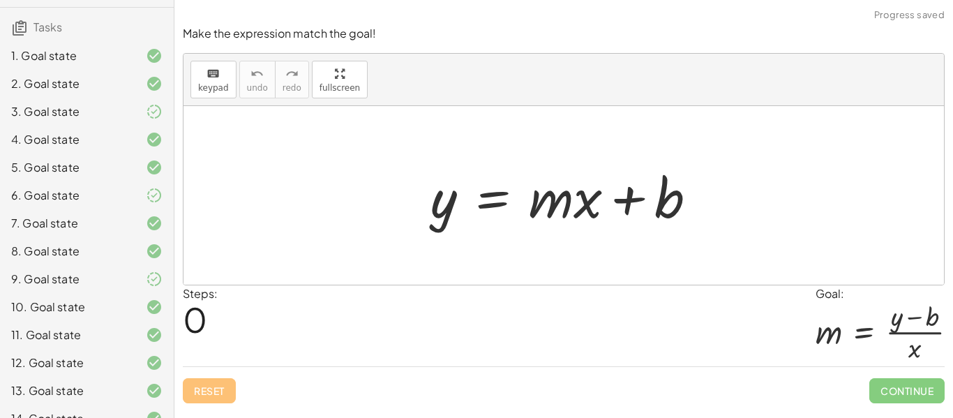
scroll to position [465, 0]
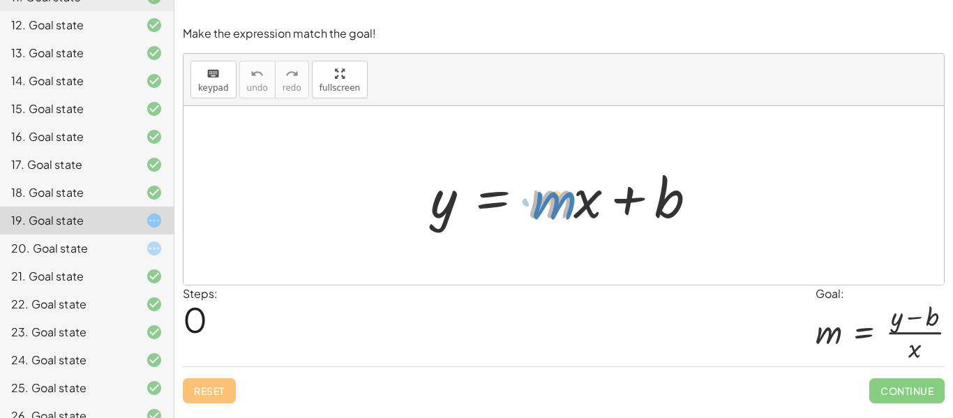
click at [558, 209] on div at bounding box center [570, 196] width 292 height 72
drag, startPoint x: 590, startPoint y: 211, endPoint x: 444, endPoint y: 283, distance: 163.2
click at [444, 283] on div "· x y = + · m · x + b" at bounding box center [564, 195] width 761 height 179
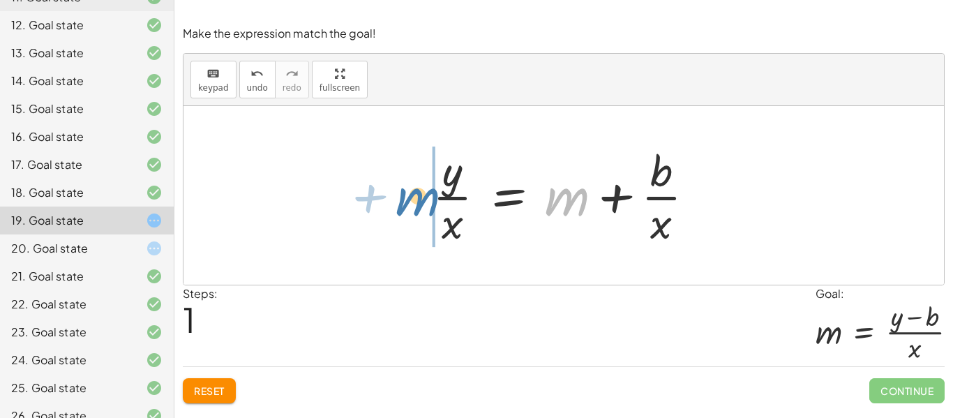
drag, startPoint x: 558, startPoint y: 201, endPoint x: 408, endPoint y: 199, distance: 150.0
click at [408, 199] on div "y = + · m · x + b + m y = + m + b · · x · · x" at bounding box center [564, 195] width 761 height 179
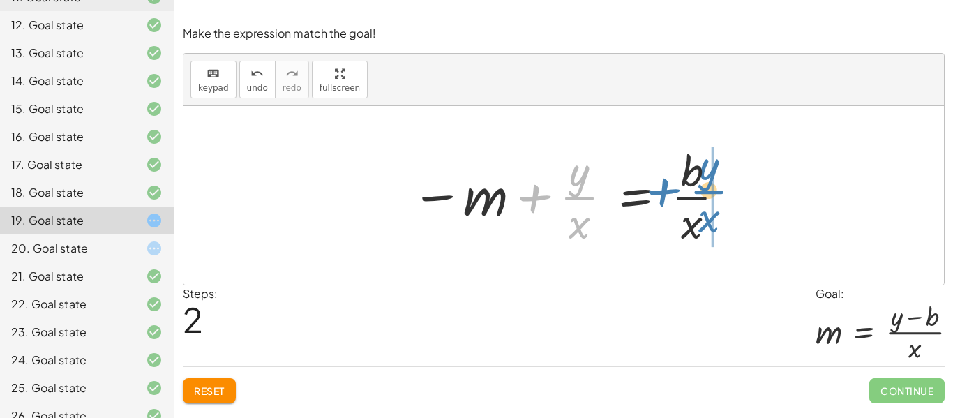
drag, startPoint x: 574, startPoint y: 199, endPoint x: 696, endPoint y: 193, distance: 121.6
click at [696, 193] on div at bounding box center [569, 195] width 330 height 107
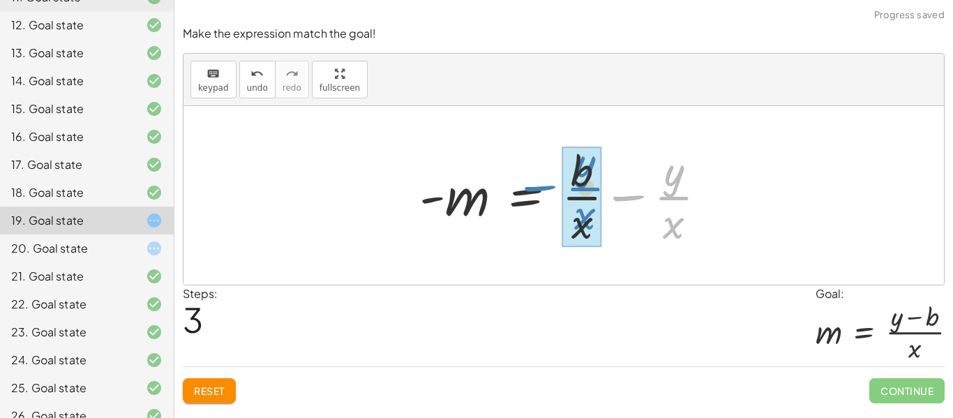
drag, startPoint x: 681, startPoint y: 202, endPoint x: 592, endPoint y: 193, distance: 89.8
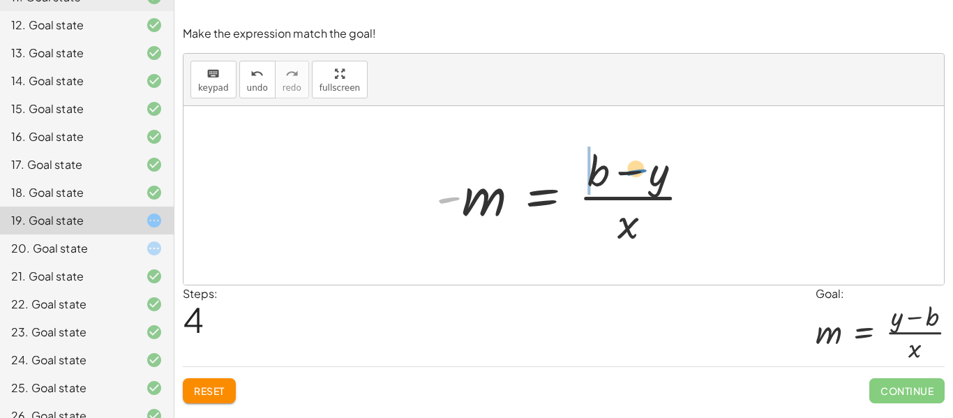
drag, startPoint x: 447, startPoint y: 200, endPoint x: 634, endPoint y: 172, distance: 189.0
click at [634, 172] on div at bounding box center [569, 195] width 280 height 107
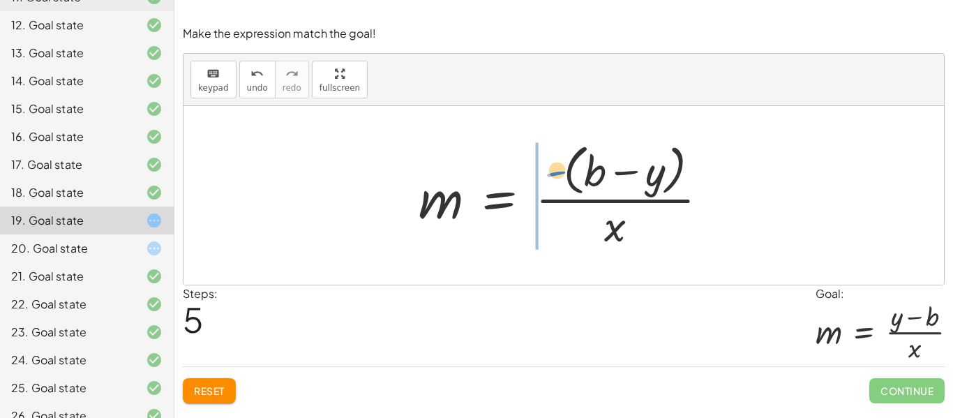
click at [556, 178] on div at bounding box center [569, 195] width 315 height 114
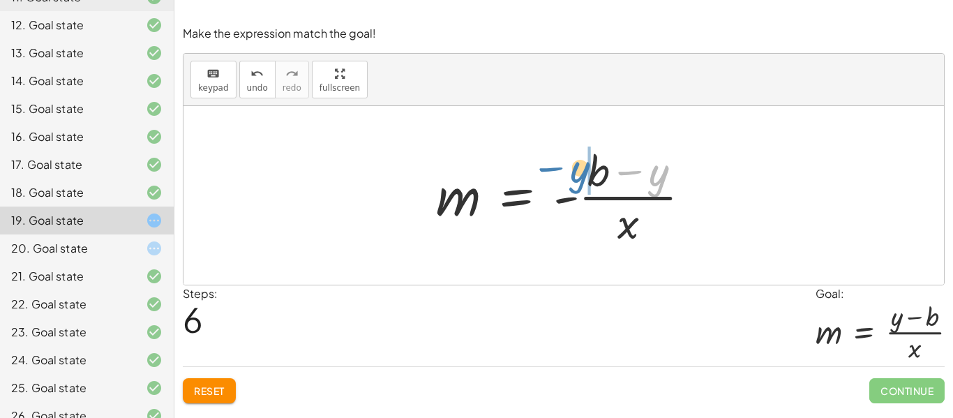
drag, startPoint x: 668, startPoint y: 175, endPoint x: 589, endPoint y: 172, distance: 78.9
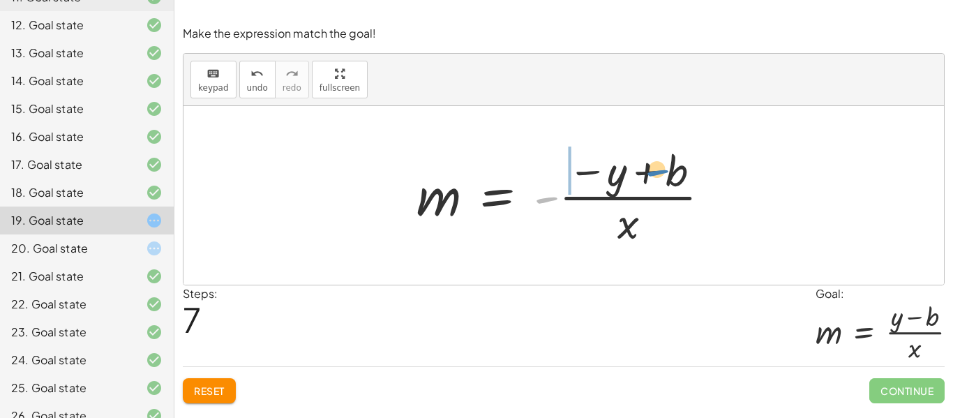
drag, startPoint x: 542, startPoint y: 197, endPoint x: 651, endPoint y: 171, distance: 112.7
click at [651, 171] on div at bounding box center [569, 195] width 319 height 107
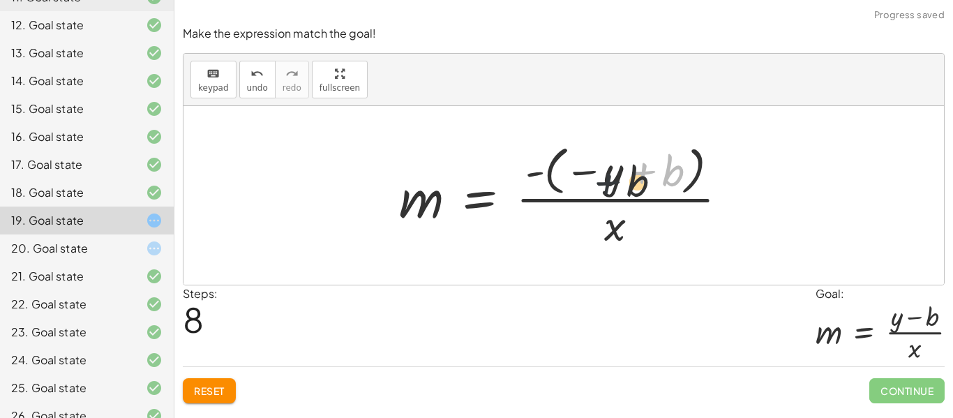
drag, startPoint x: 657, startPoint y: 174, endPoint x: 613, endPoint y: 181, distance: 43.8
click at [613, 181] on div at bounding box center [569, 196] width 354 height 112
drag, startPoint x: 530, startPoint y: 175, endPoint x: 640, endPoint y: 175, distance: 110.3
click at [640, 175] on div at bounding box center [569, 196] width 354 height 112
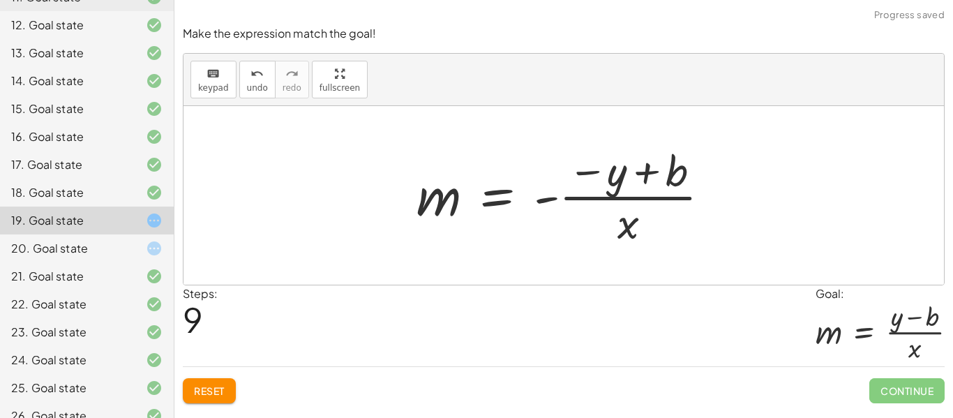
click at [221, 396] on span "Reset" at bounding box center [209, 391] width 31 height 13
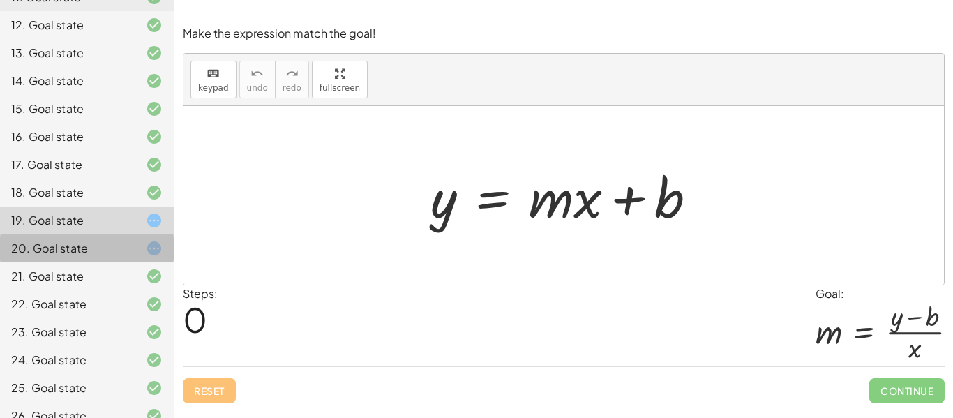
click at [80, 240] on div "20. Goal state" at bounding box center [67, 248] width 112 height 17
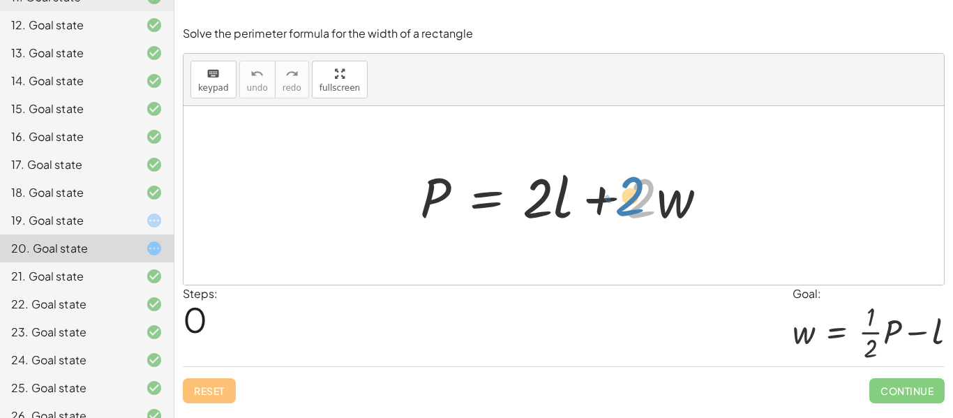
click at [635, 208] on div at bounding box center [569, 196] width 313 height 72
click at [539, 204] on div at bounding box center [569, 196] width 313 height 72
click at [647, 214] on div at bounding box center [569, 196] width 313 height 72
drag, startPoint x: 447, startPoint y: 196, endPoint x: 602, endPoint y: 201, distance: 154.3
click at [602, 201] on div at bounding box center [569, 196] width 313 height 72
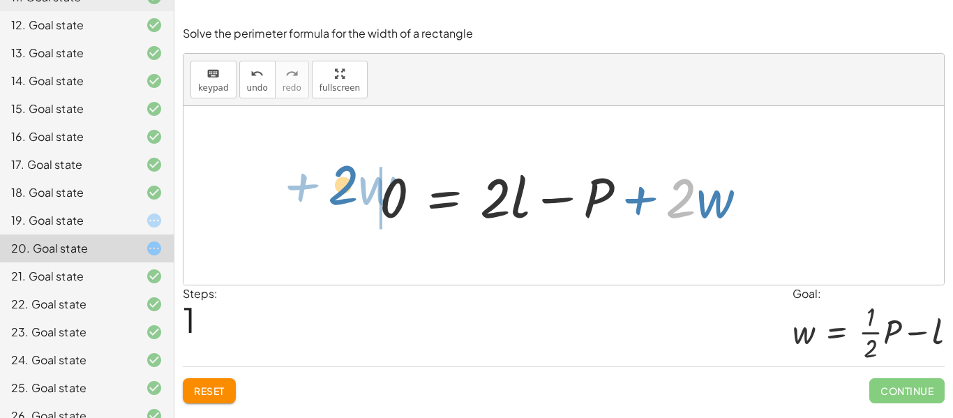
drag, startPoint x: 678, startPoint y: 208, endPoint x: 336, endPoint y: 195, distance: 342.2
click at [336, 195] on div "P = + · 2 · l + · 2 · w · 2 + · w P = + · 2 · l + · 2 · w 0 −" at bounding box center [564, 195] width 761 height 179
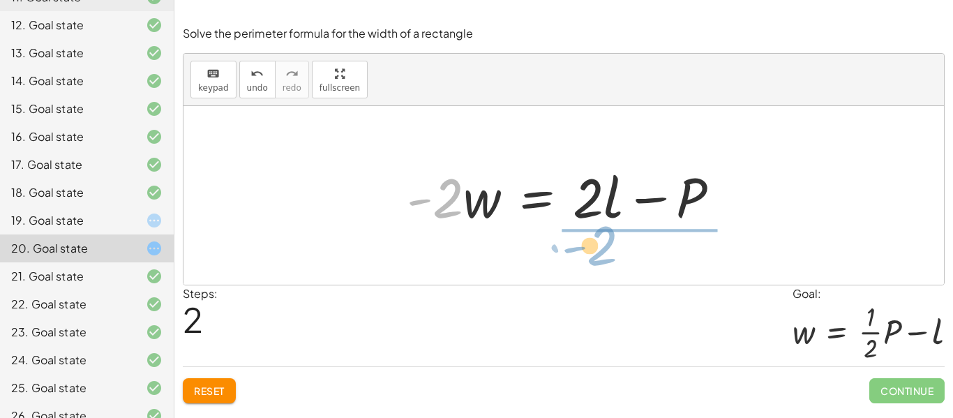
drag, startPoint x: 442, startPoint y: 216, endPoint x: 597, endPoint y: 263, distance: 162.0
click at [597, 263] on div "P = + · 2 · l + · 2 · w 0 = + · 2 · l − P + · 2 · w − · 2 · w + 0 = + · 2 · l −…" at bounding box center [564, 195] width 761 height 179
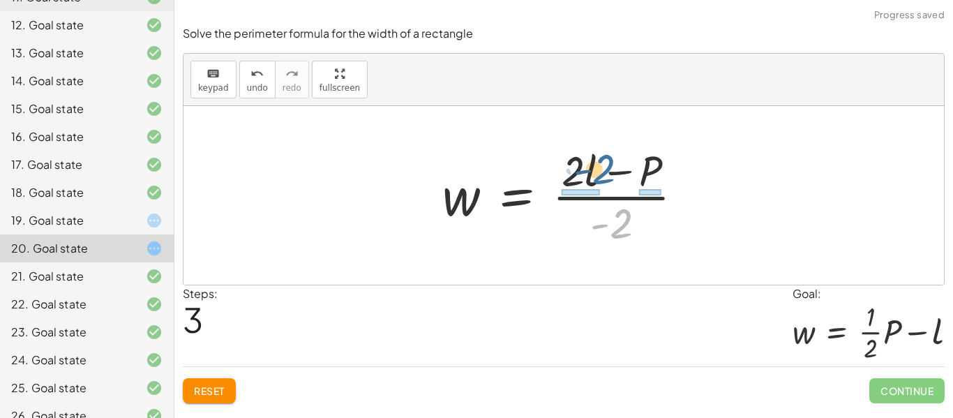
drag, startPoint x: 617, startPoint y: 234, endPoint x: 601, endPoint y: 180, distance: 56.1
click at [601, 180] on div at bounding box center [568, 195] width 267 height 107
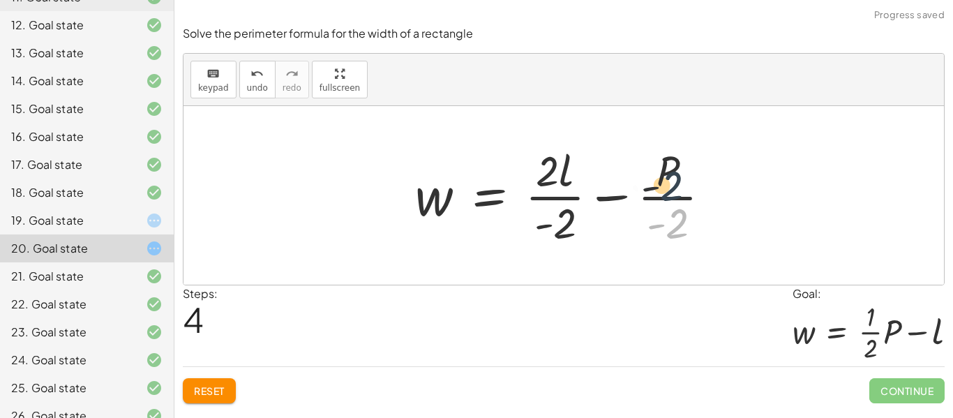
drag, startPoint x: 675, startPoint y: 232, endPoint x: 666, endPoint y: 173, distance: 59.9
click at [666, 173] on div at bounding box center [568, 195] width 321 height 107
click at [205, 393] on span "Reset" at bounding box center [209, 391] width 31 height 13
